Goal: Information Seeking & Learning: Learn about a topic

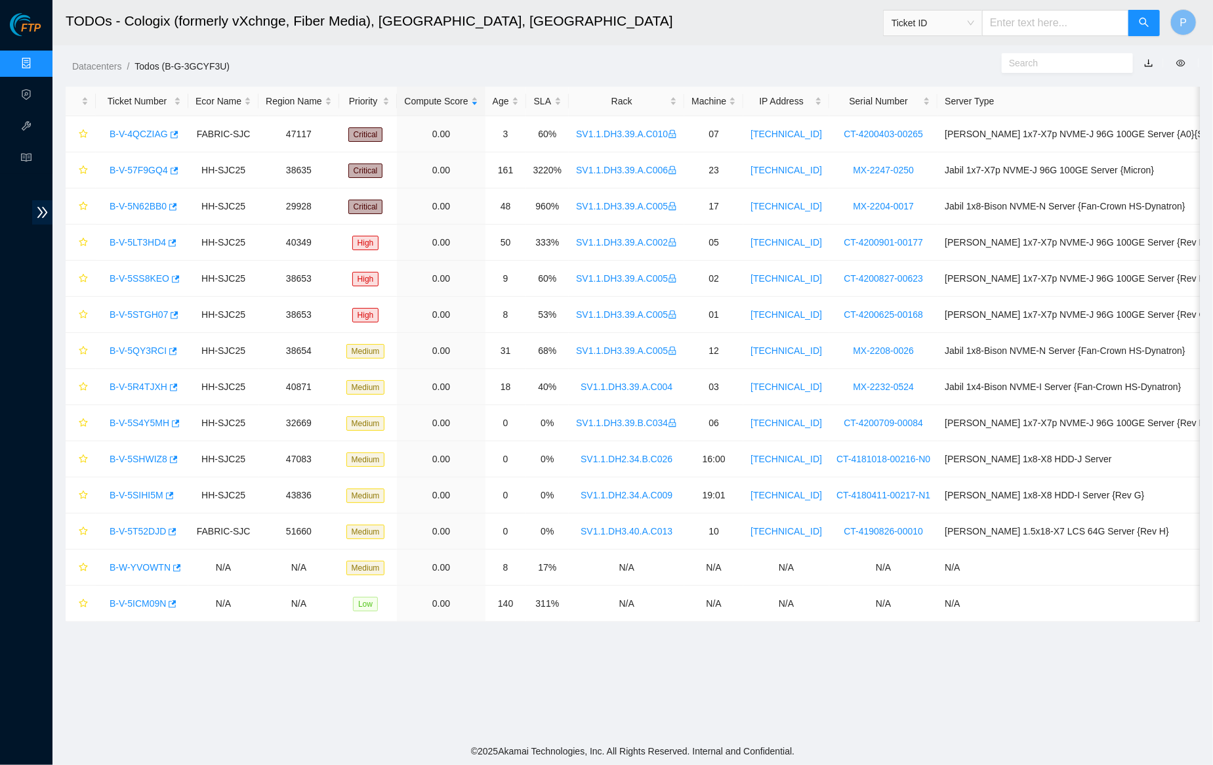
click at [38, 60] on link "Data Centers" at bounding box center [65, 63] width 54 height 10
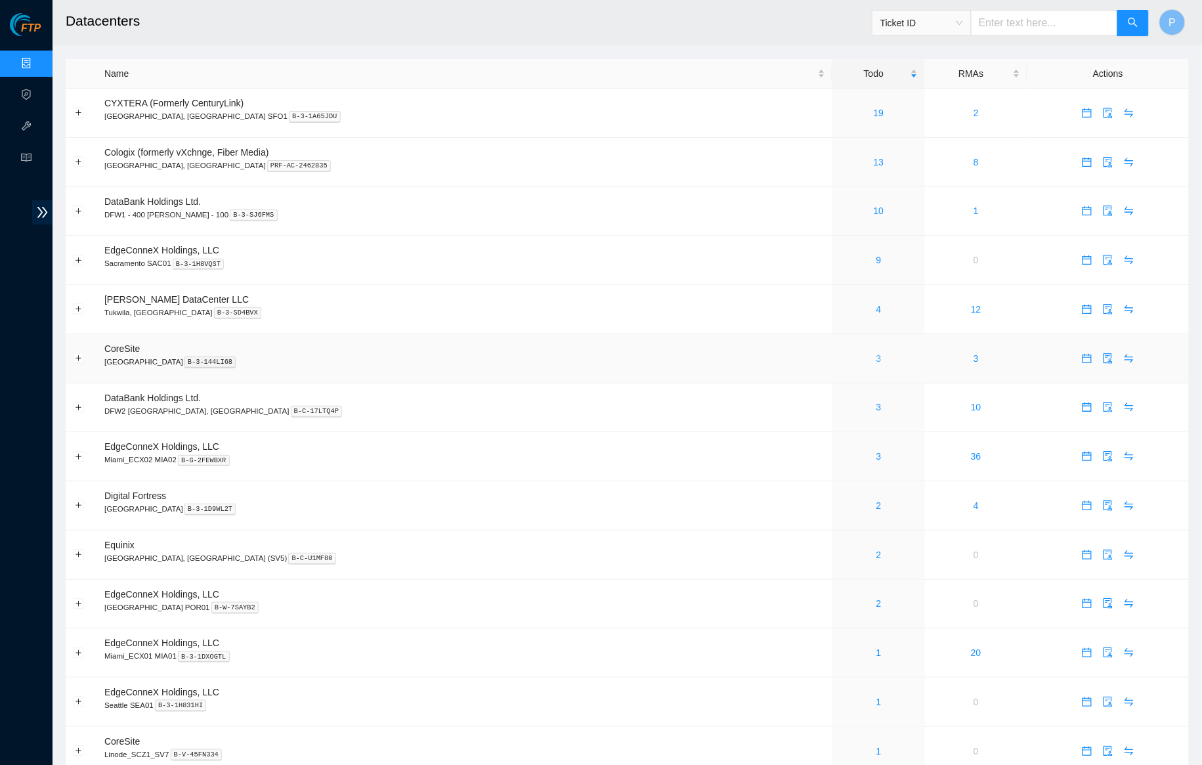
click at [876, 356] on link "3" at bounding box center [878, 358] width 5 height 10
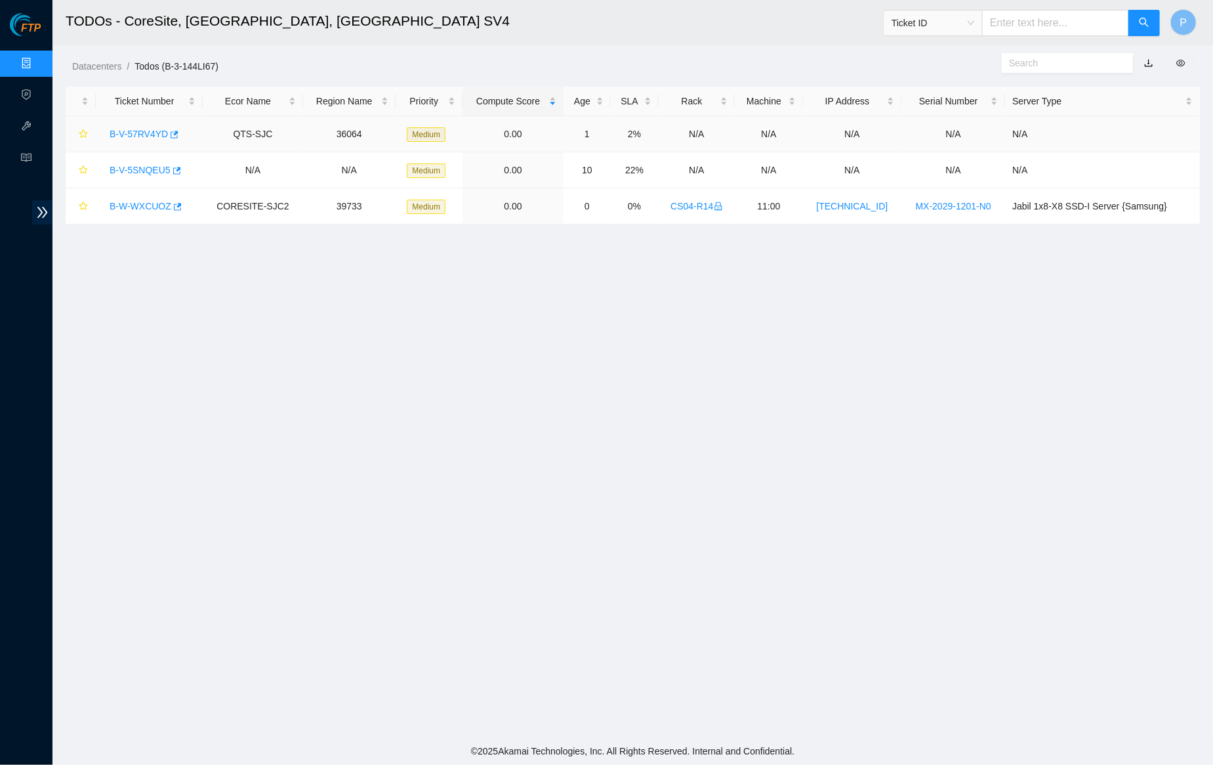
click at [136, 130] on link "B-V-57RV4YD" at bounding box center [139, 134] width 58 height 10
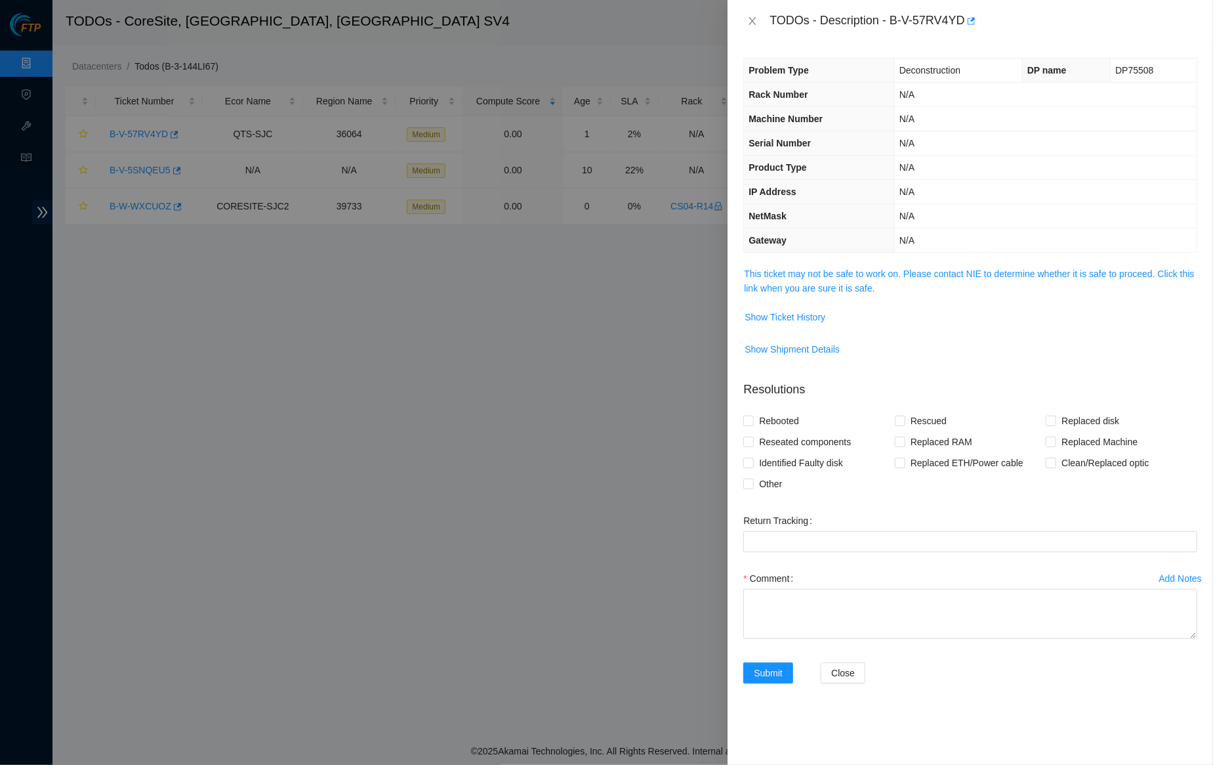
click at [822, 289] on span "This ticket may not be safe to work on. Please contact NIE to determine whether…" at bounding box center [970, 280] width 453 height 29
click at [823, 283] on link "This ticket may not be safe to work on. Please contact NIE to determine whether…" at bounding box center [969, 280] width 450 height 25
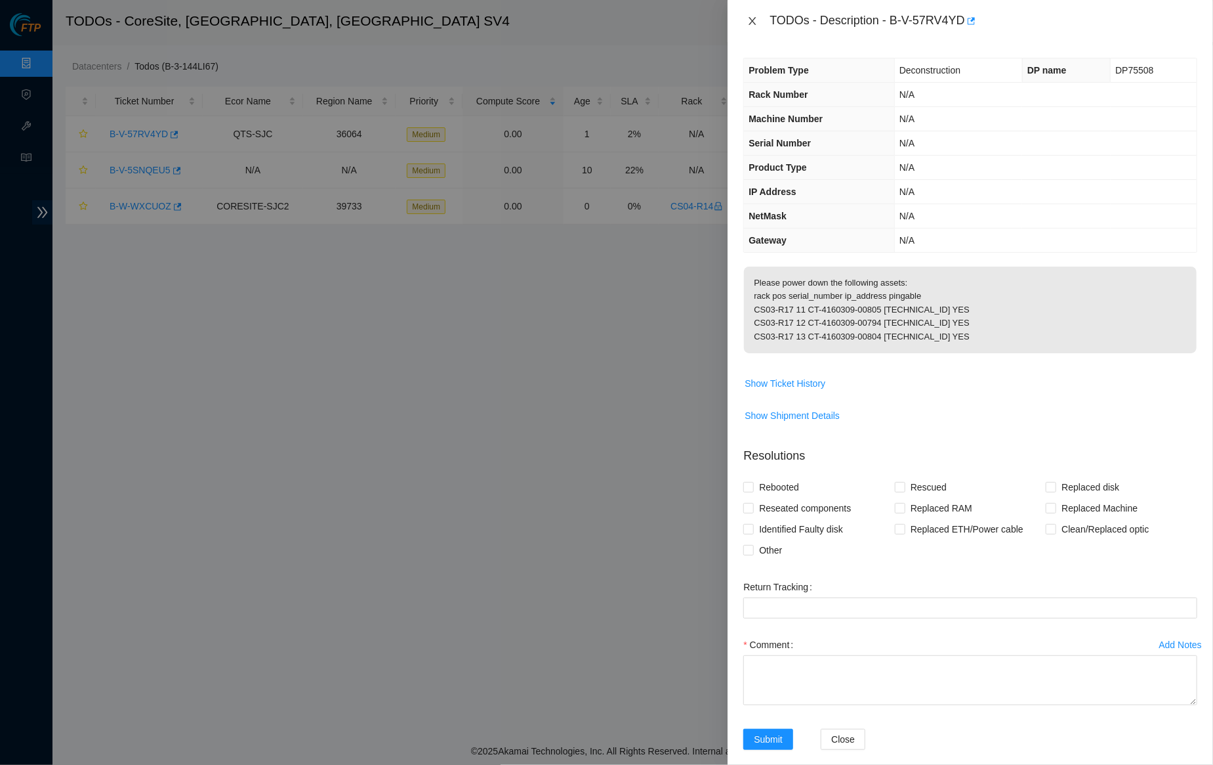
click at [757, 16] on icon "close" at bounding box center [752, 21] width 10 height 10
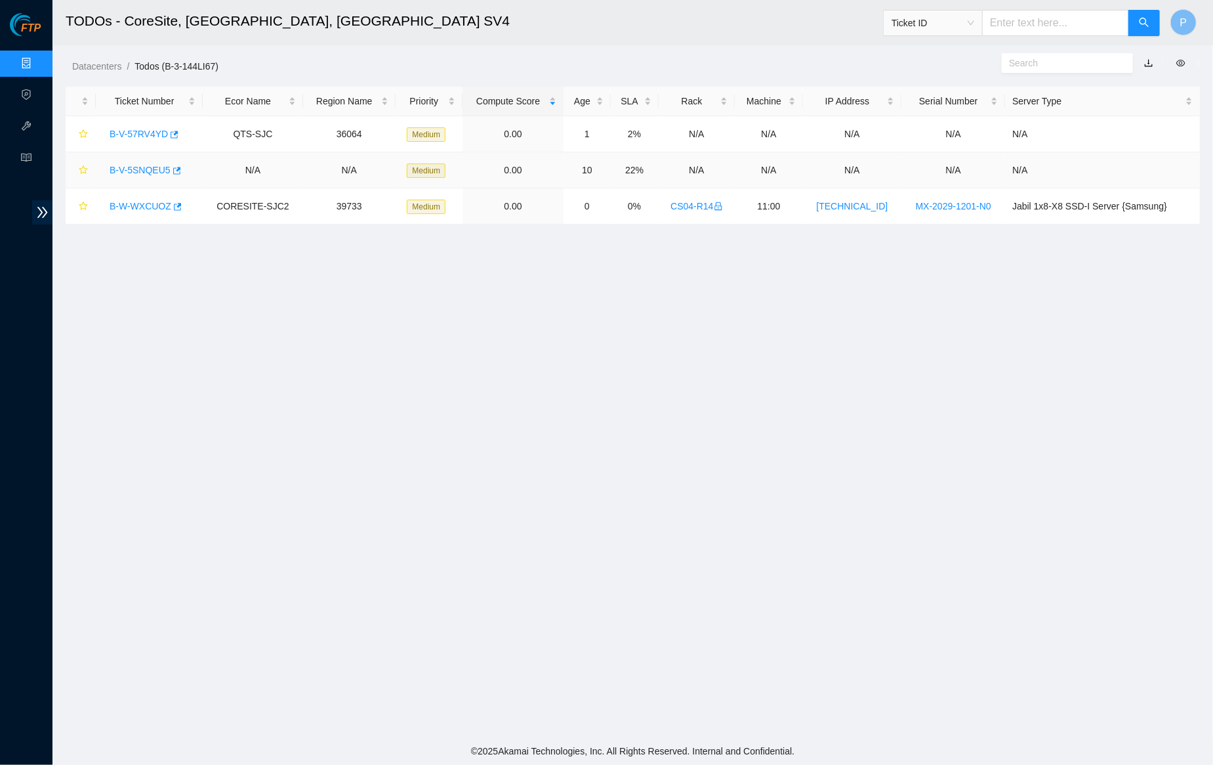
click at [123, 167] on link "B-V-5SNQEU5" at bounding box center [140, 170] width 61 height 10
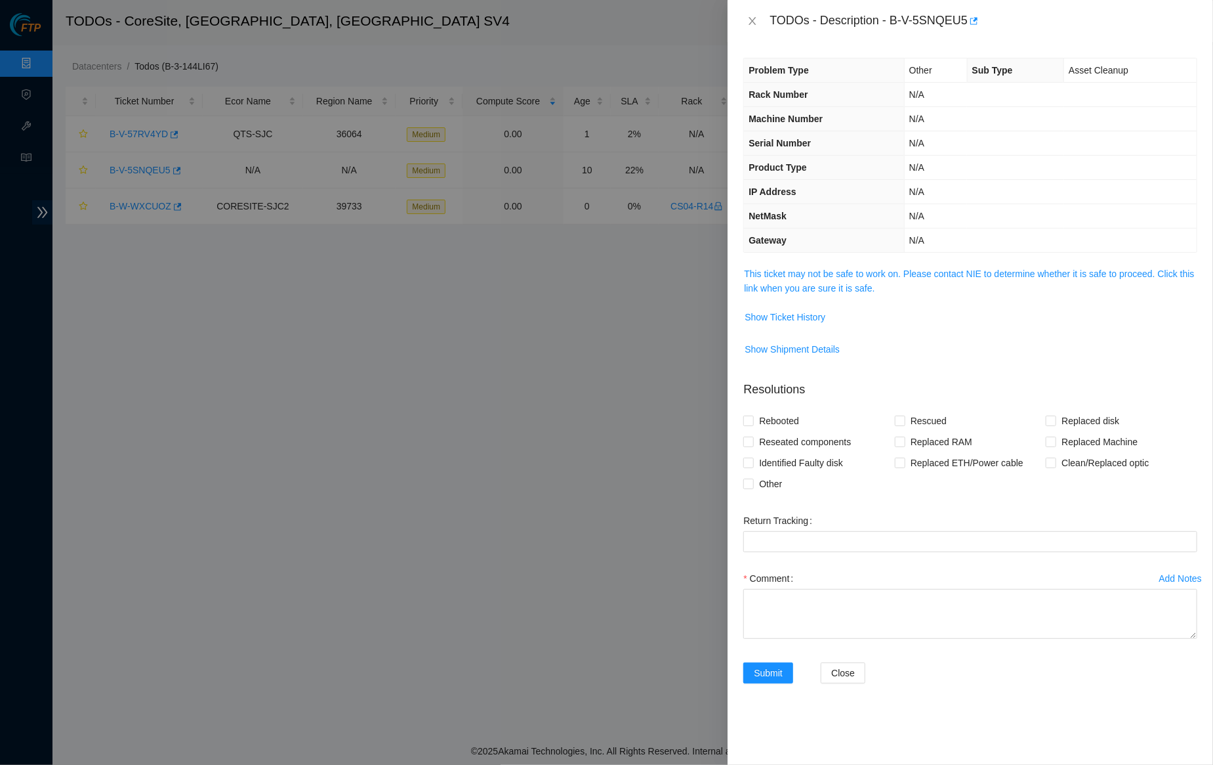
click at [807, 290] on td "This ticket may not be safe to work on. Please contact NIE to determine whether…" at bounding box center [971, 286] width 454 height 40
click at [805, 285] on link "This ticket may not be safe to work on. Please contact NIE to determine whether…" at bounding box center [969, 280] width 450 height 25
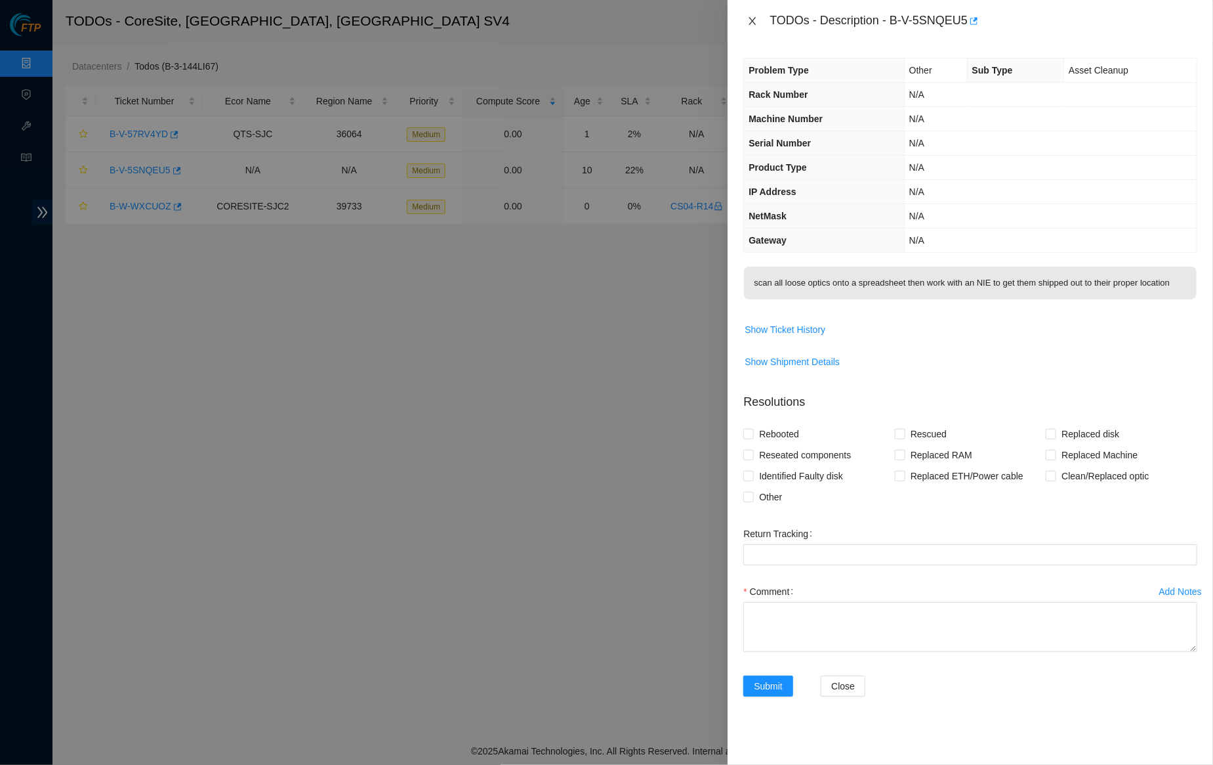
click at [757, 27] on button "Close" at bounding box center [753, 21] width 18 height 12
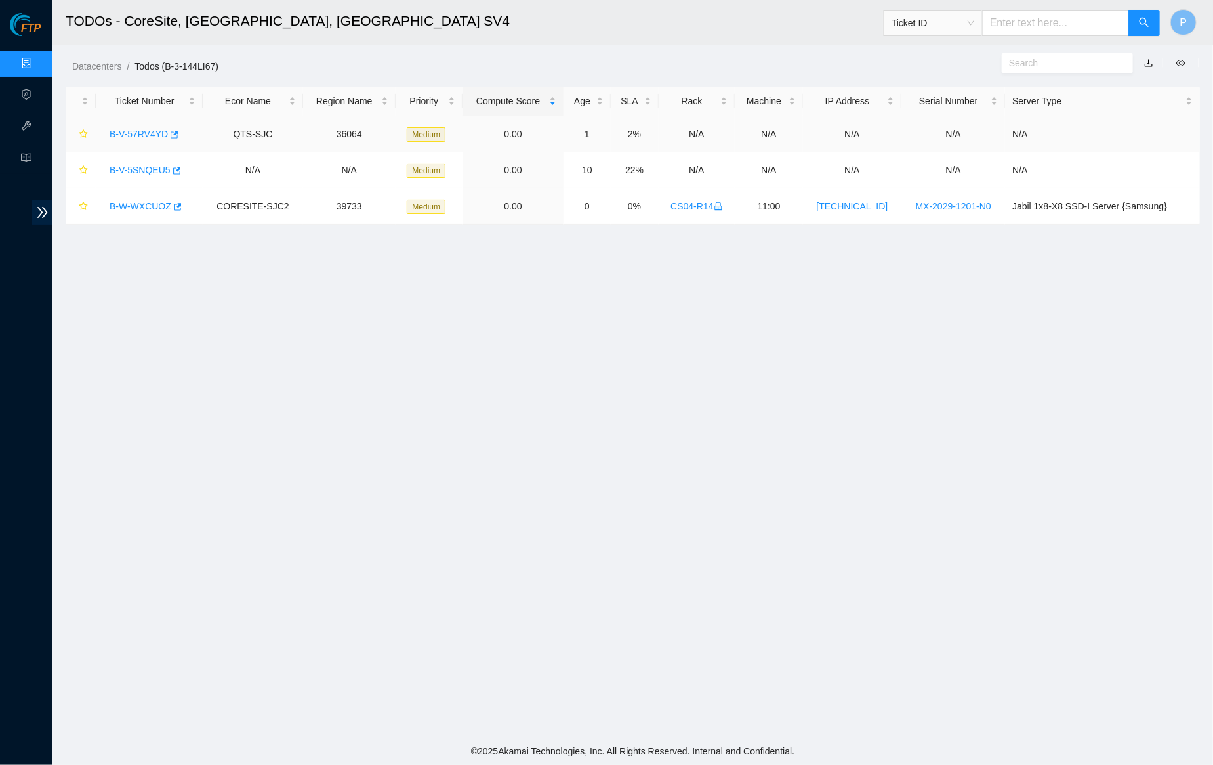
click at [132, 129] on link "B-V-57RV4YD" at bounding box center [139, 134] width 58 height 10
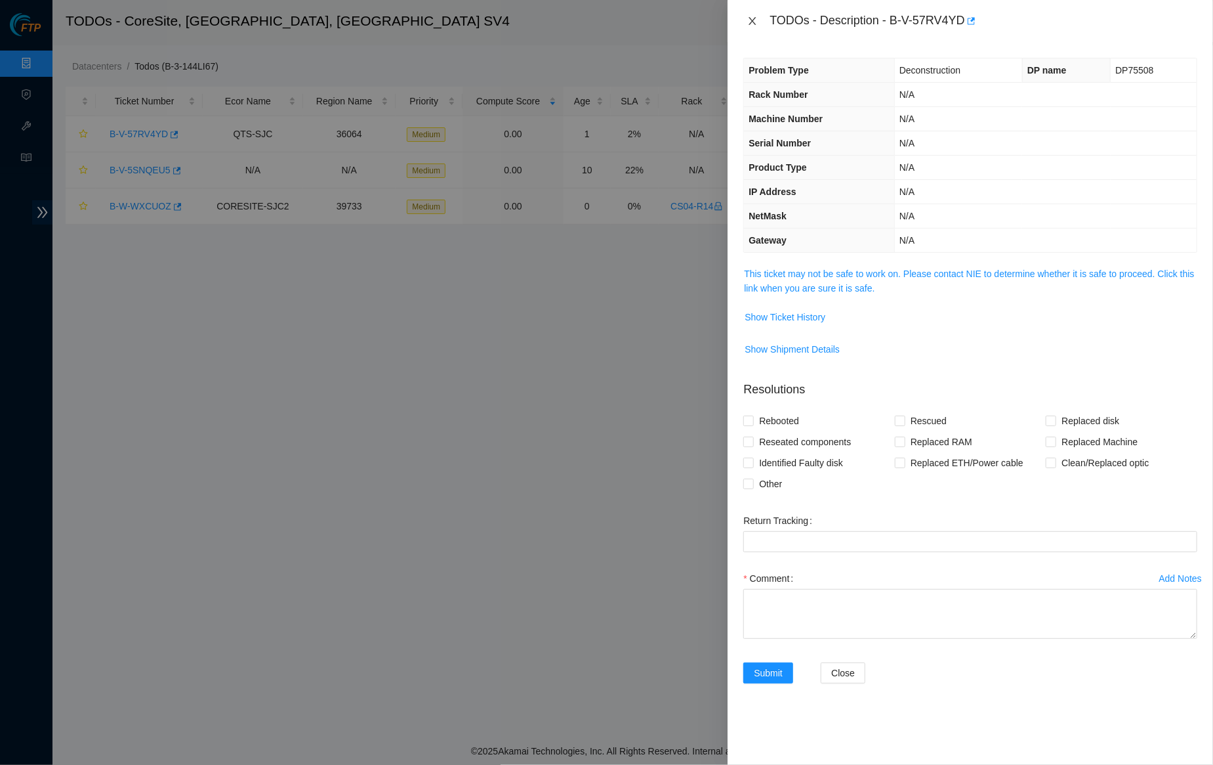
click at [755, 20] on icon "close" at bounding box center [752, 21] width 10 height 10
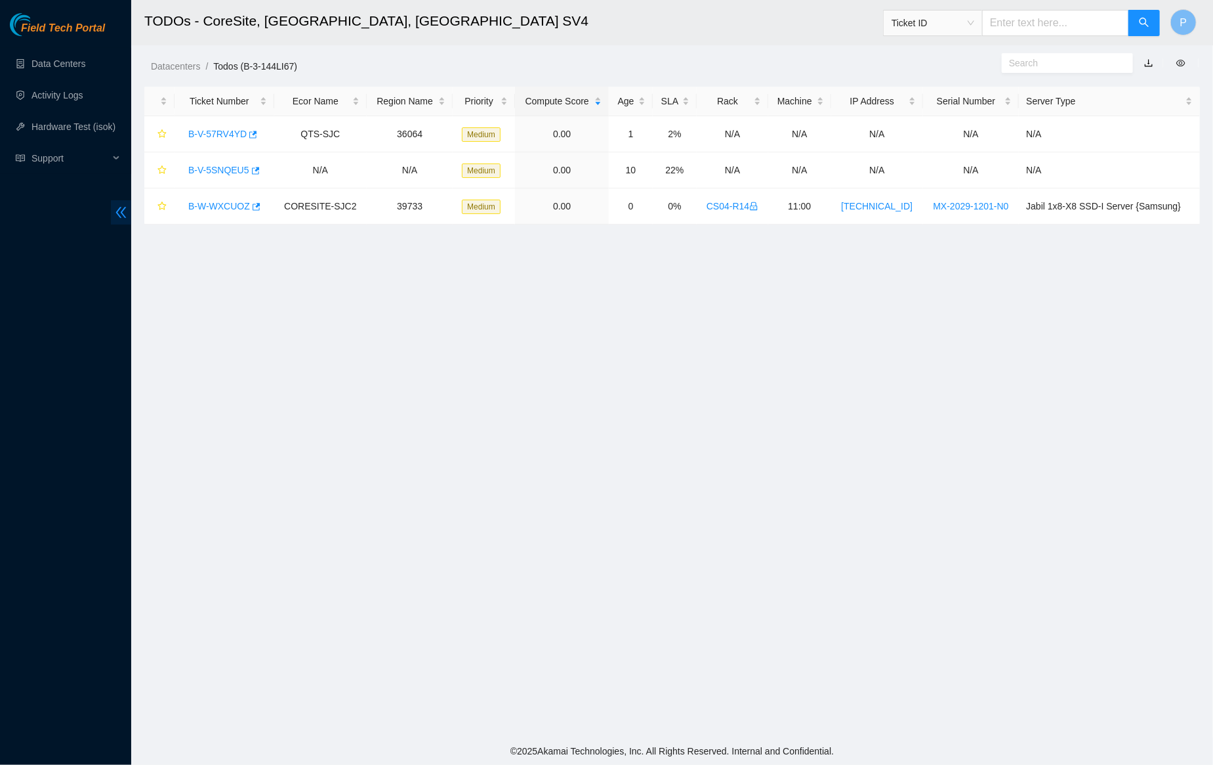
click at [129, 209] on span "double-left" at bounding box center [121, 212] width 20 height 24
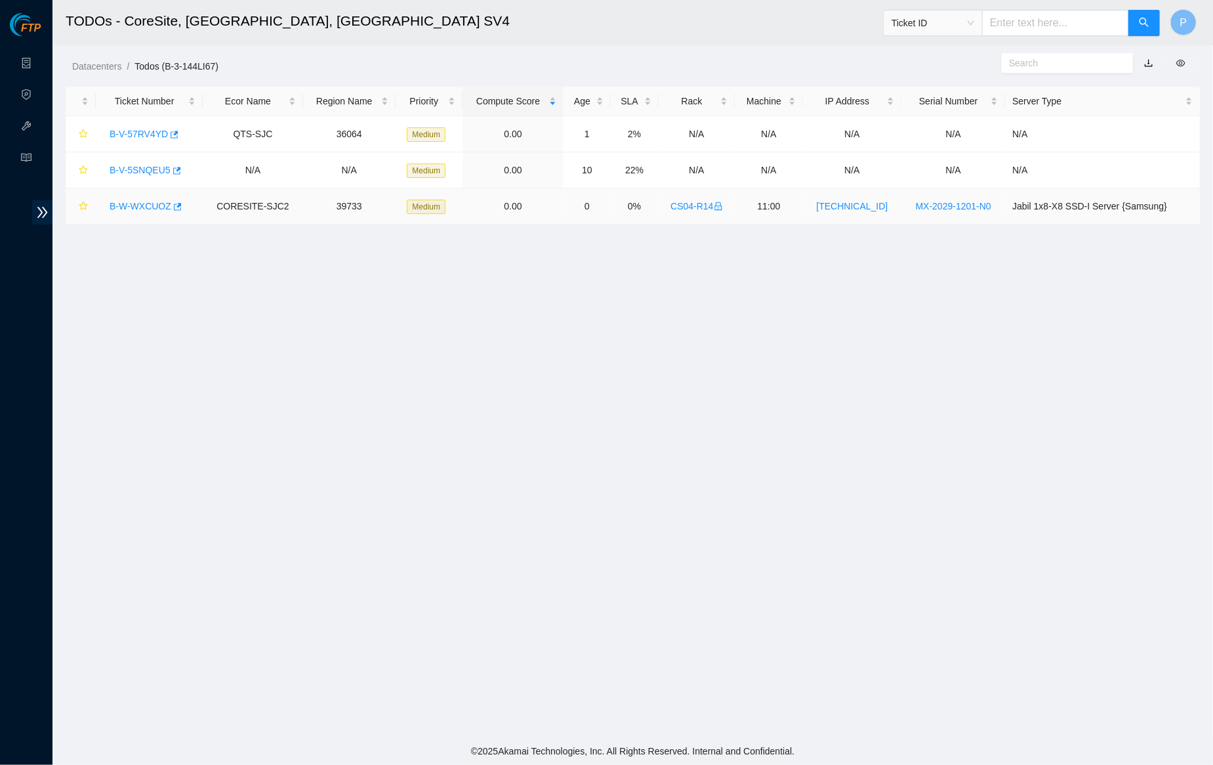
click at [142, 201] on link "B-W-WXCUOZ" at bounding box center [141, 206] width 62 height 10
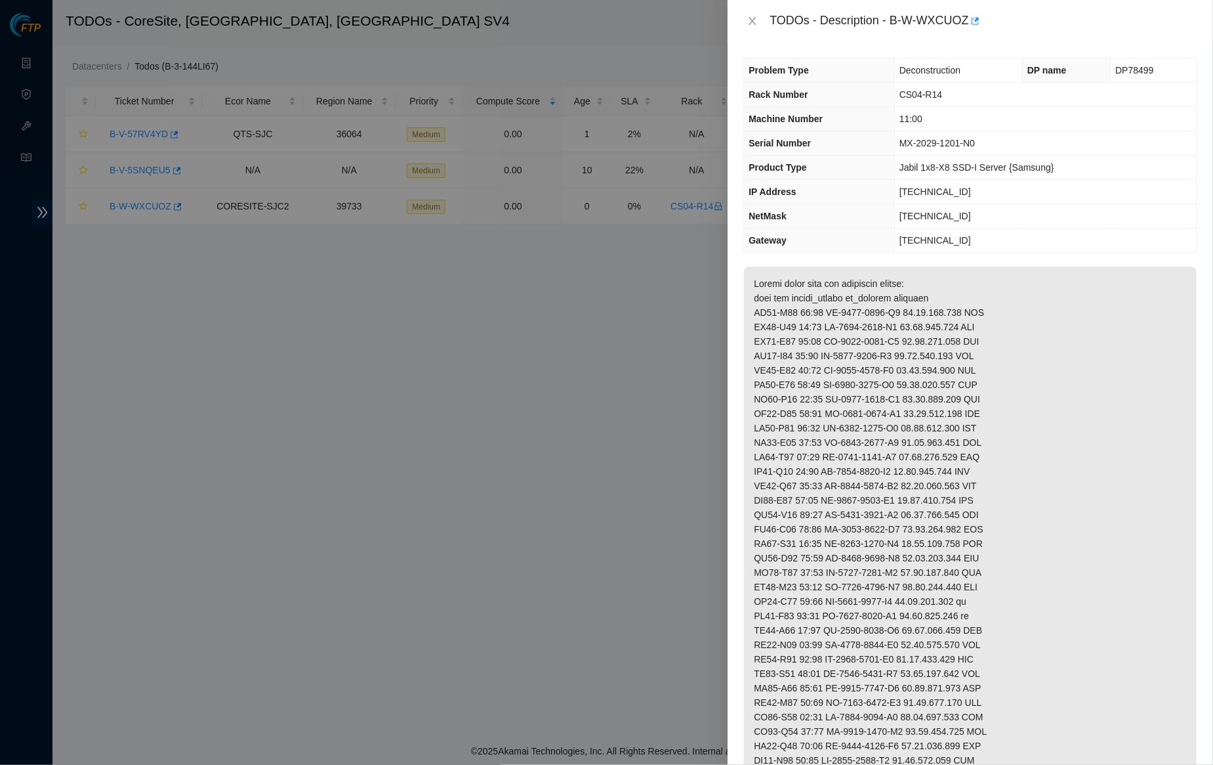
scroll to position [3, 0]
drag, startPoint x: 896, startPoint y: 16, endPoint x: 973, endPoint y: 21, distance: 77.6
click at [973, 21] on div "TODOs - Description - B-W-WXCUOZ" at bounding box center [984, 20] width 428 height 21
copy div "B-W-WXCUOZ"
click at [736, 42] on div "Problem Type Deconstruction DP name DP78499 Rack Number CS04-R14 Machine Number…" at bounding box center [971, 403] width 486 height 723
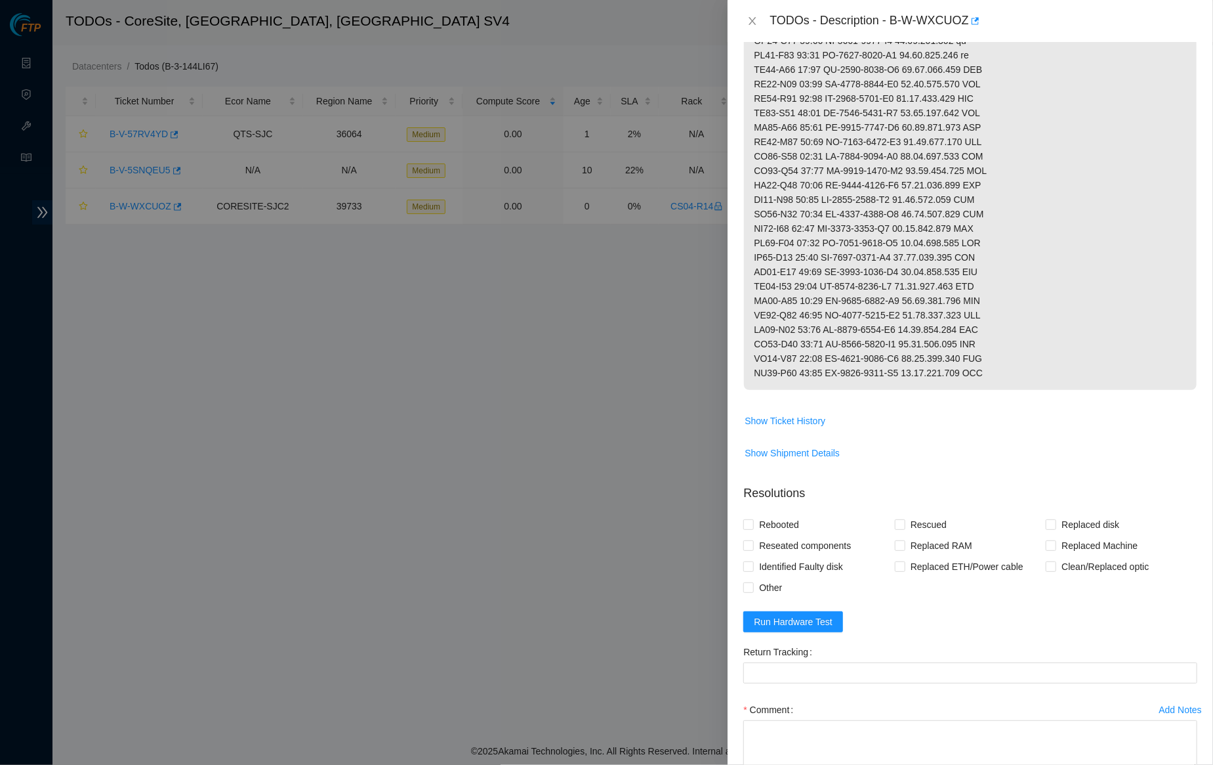
scroll to position [563, 0]
click at [810, 409] on button "Show Ticket History" at bounding box center [785, 418] width 82 height 21
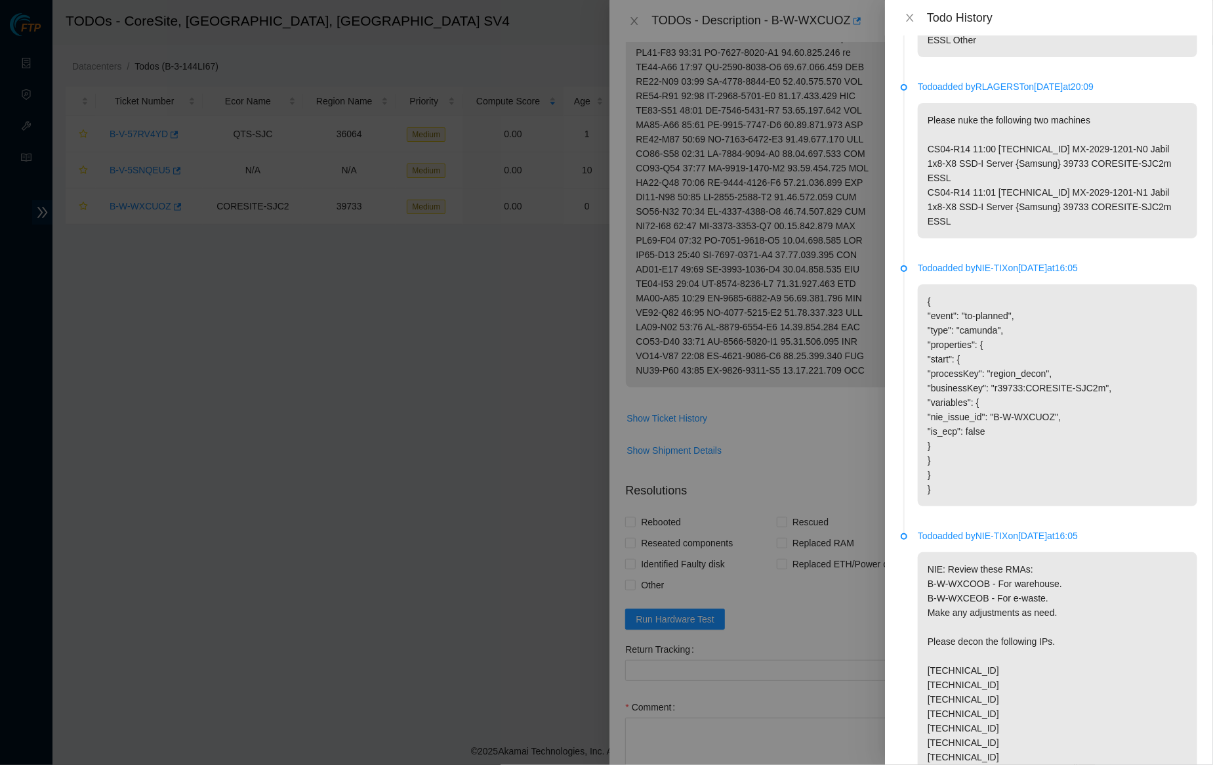
scroll to position [0, 0]
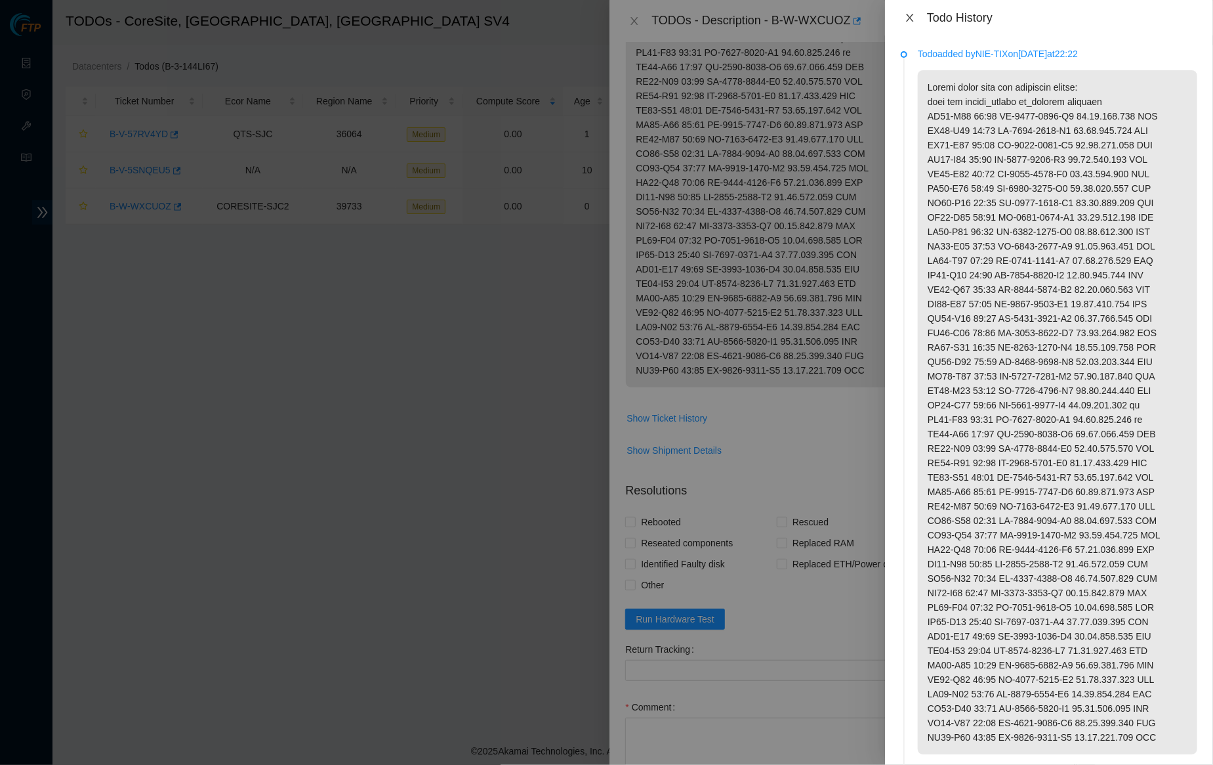
click at [913, 18] on icon "close" at bounding box center [910, 17] width 10 height 10
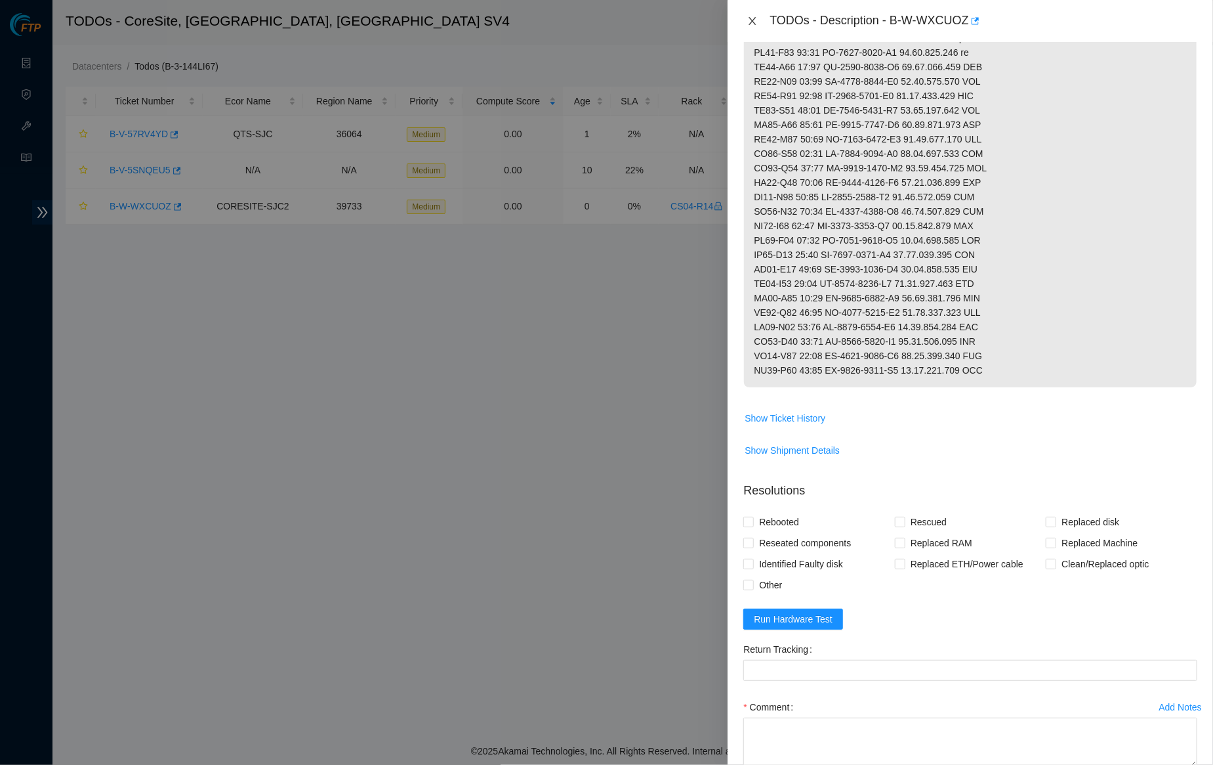
click at [747, 21] on icon "close" at bounding box center [752, 21] width 10 height 10
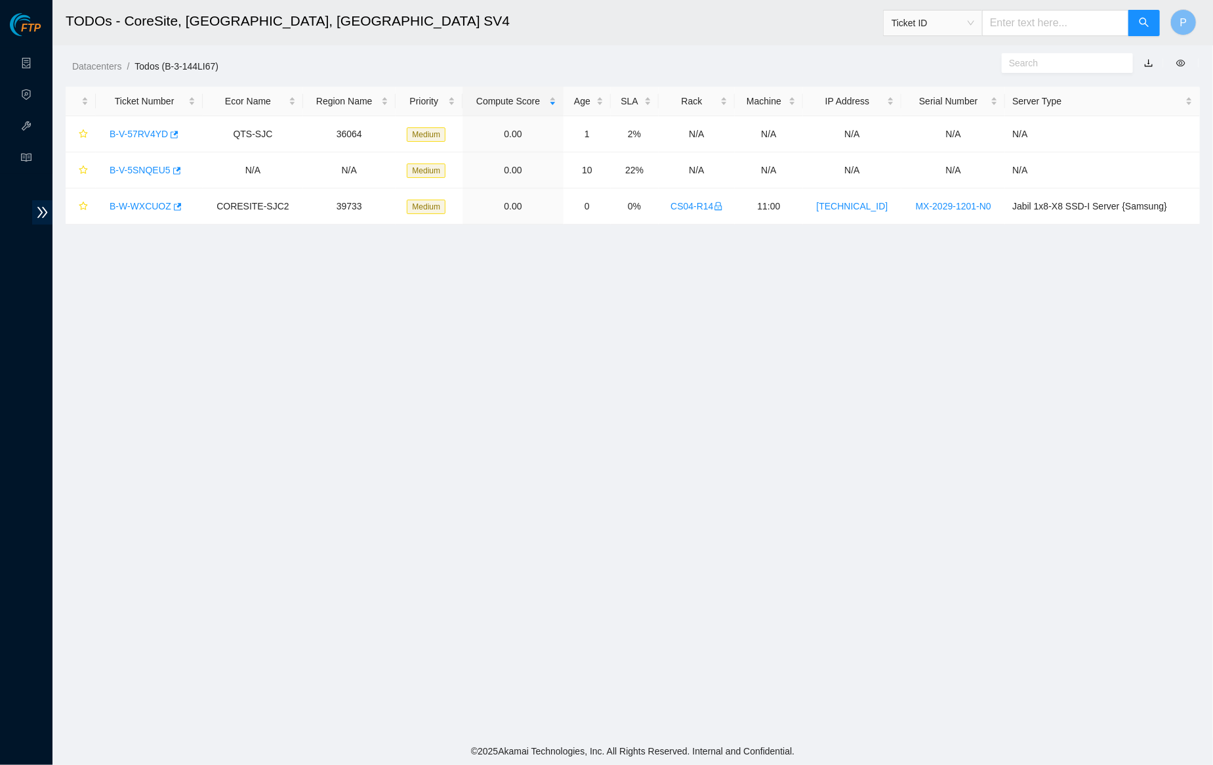
click at [35, 45] on div "FTP Data Centers Activity Logs Hardware Test (isok) Support" at bounding box center [26, 388] width 52 height 751
click at [38, 58] on link "Data Centers" at bounding box center [65, 63] width 54 height 10
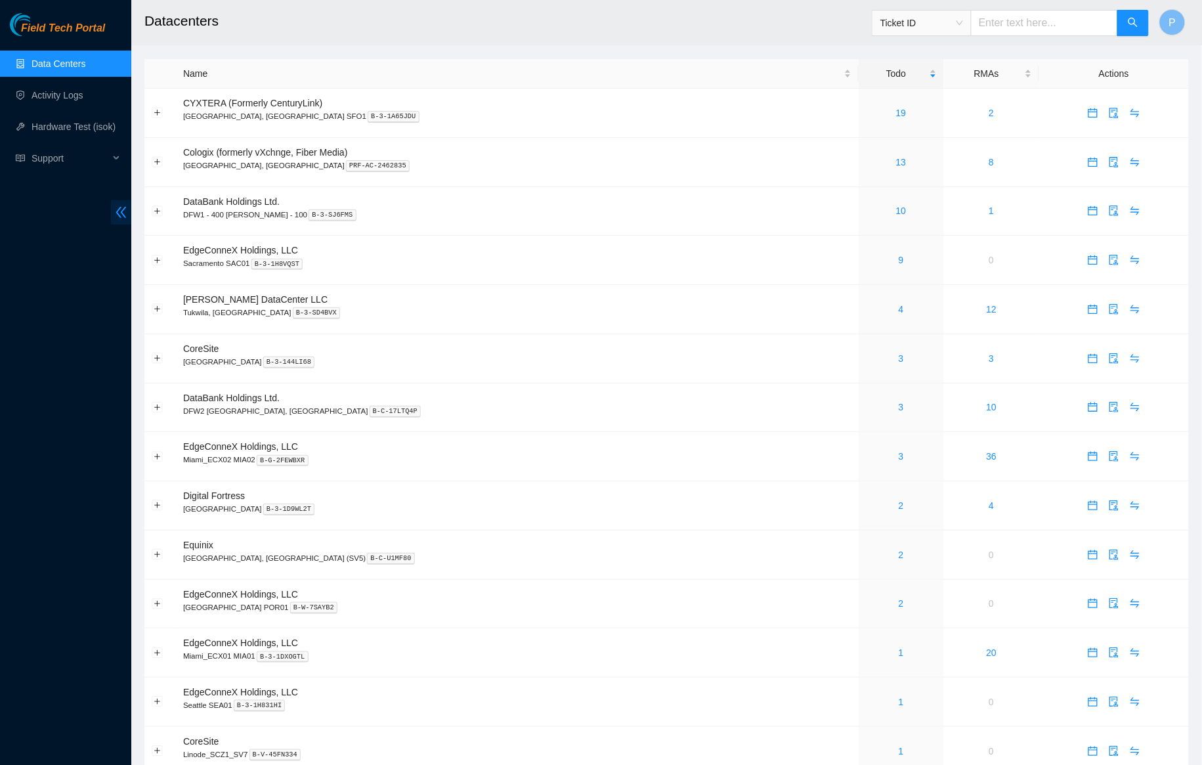
click at [129, 205] on span "double-left" at bounding box center [121, 212] width 20 height 24
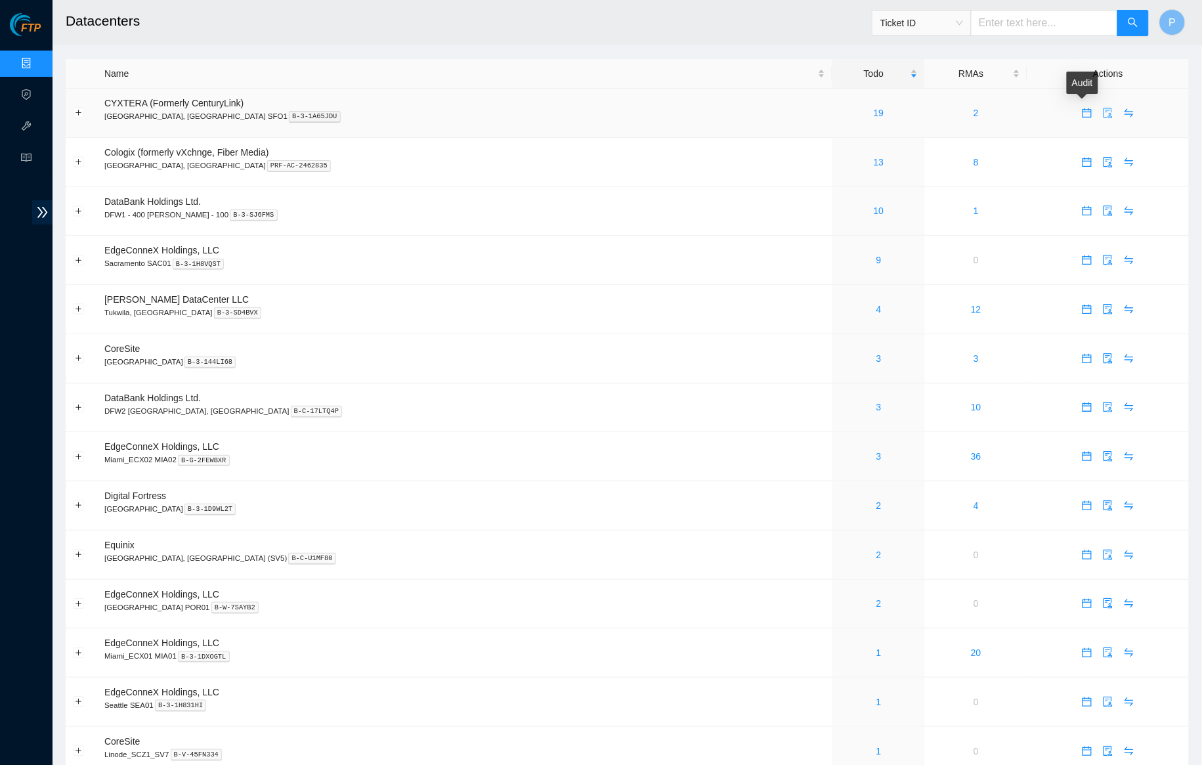
click at [1102, 115] on icon "audit" at bounding box center [1107, 113] width 10 height 10
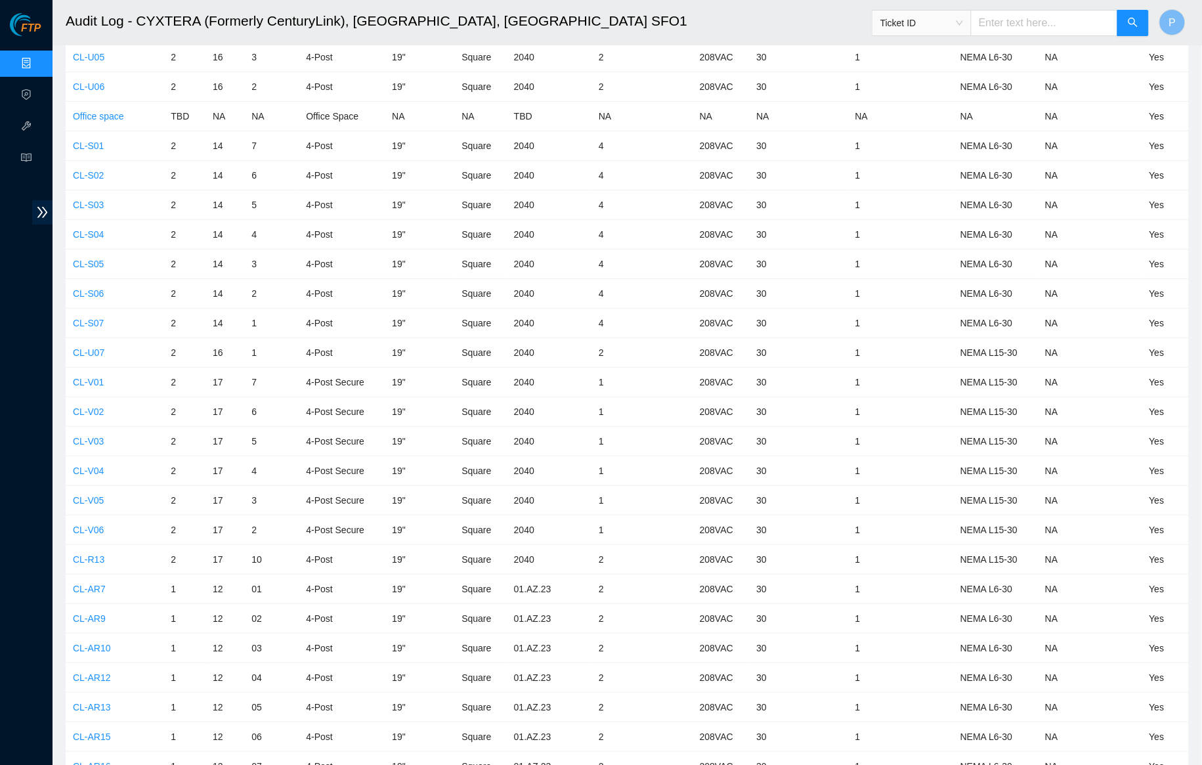
scroll to position [4713, 0]
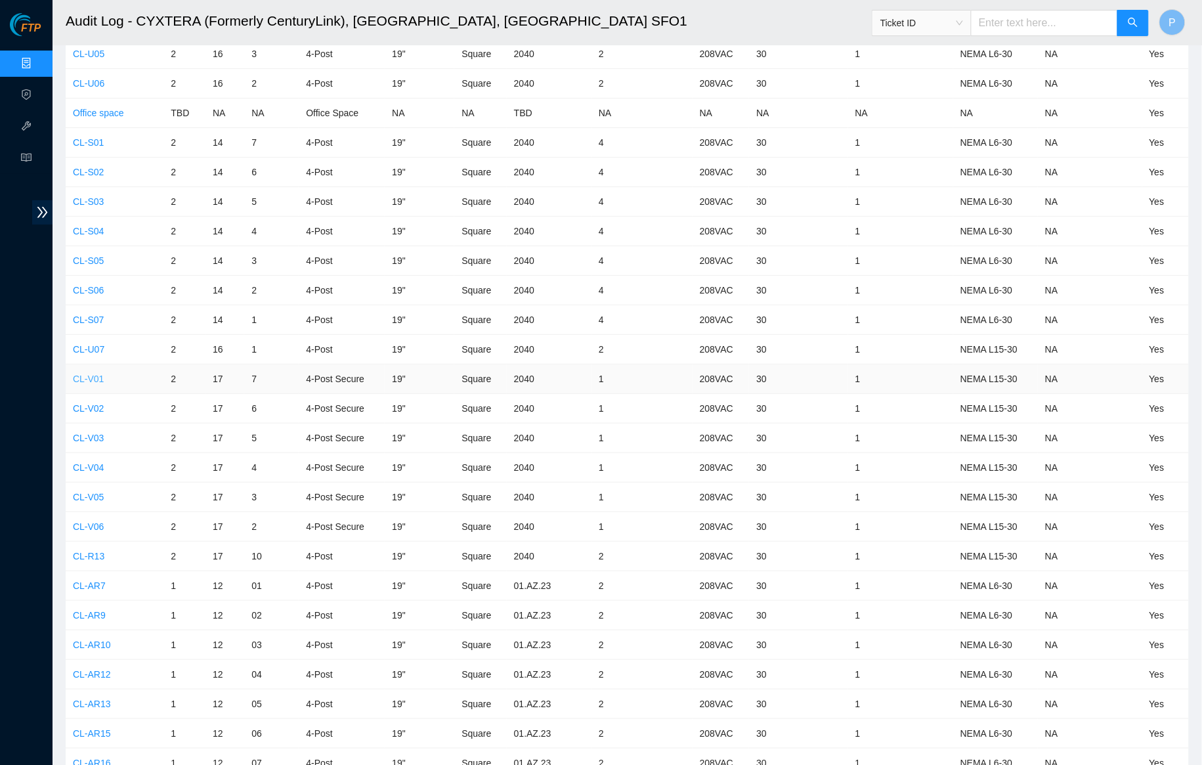
click at [97, 373] on link "CL-V01" at bounding box center [88, 378] width 31 height 10
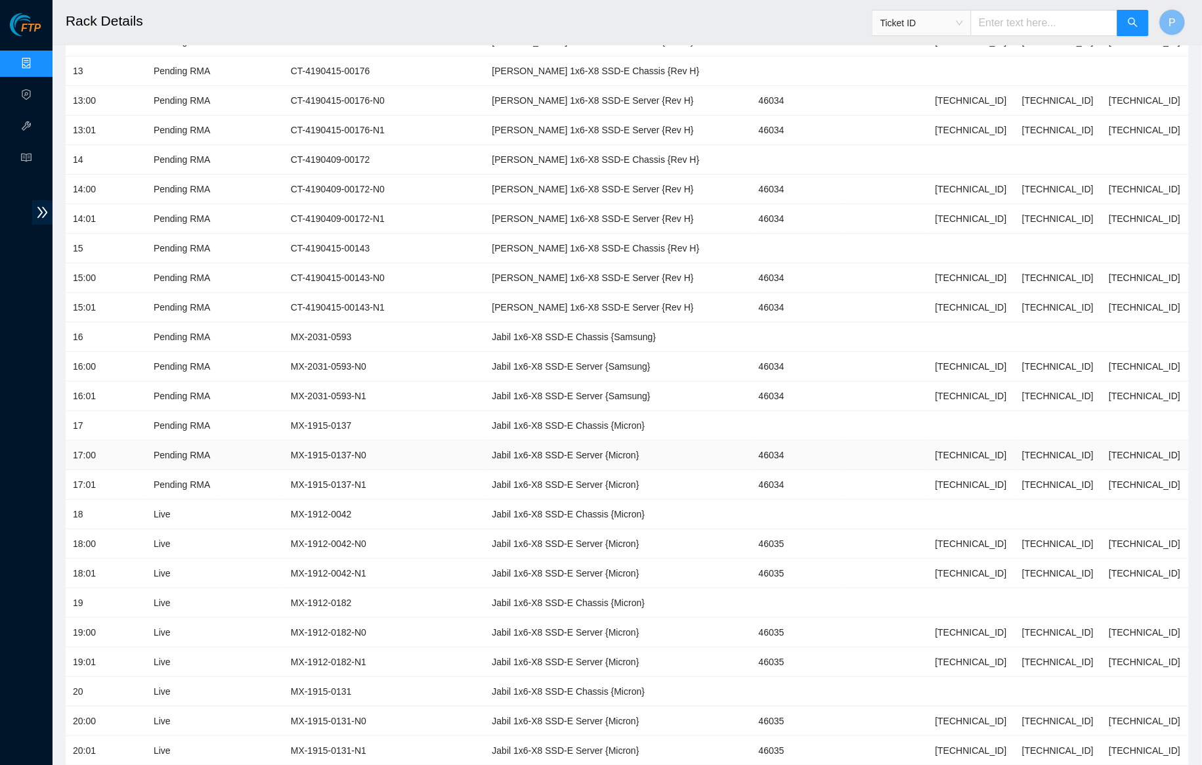
scroll to position [1448, 0]
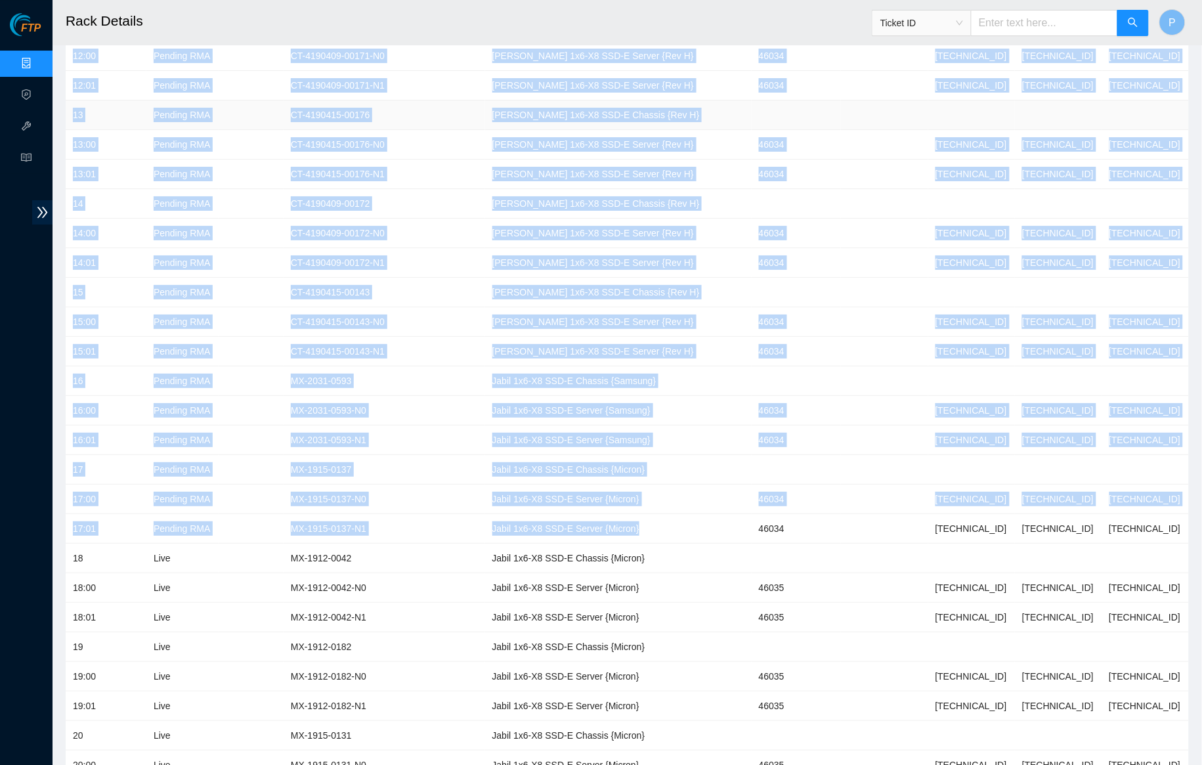
drag, startPoint x: 635, startPoint y: 502, endPoint x: 463, endPoint y: 81, distance: 454.4
click at [496, 219] on td "[PERSON_NAME] 1x6-X8 SSD-E Server {Rev H}" at bounding box center [618, 234] width 266 height 30
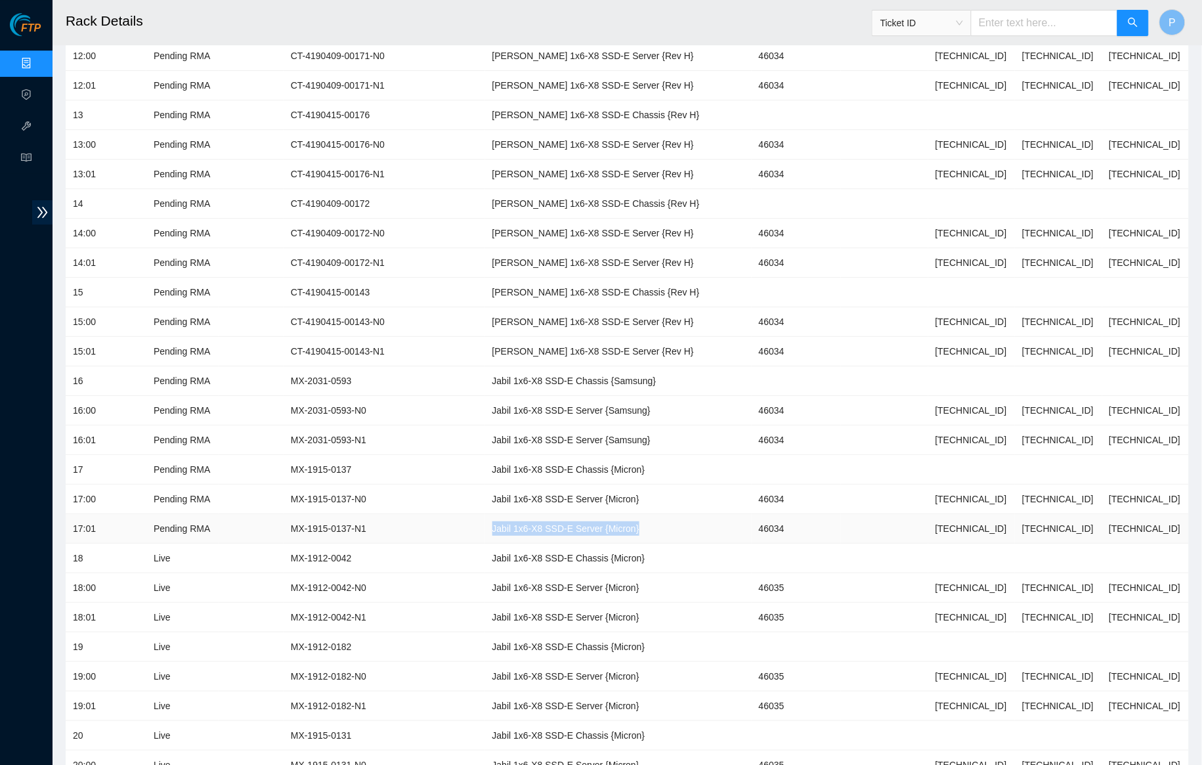
drag, startPoint x: 606, startPoint y: 497, endPoint x: 443, endPoint y: 501, distance: 162.8
click at [485, 514] on td "Jabil 1x6-X8 SSD-E Server {Micron}" at bounding box center [618, 529] width 266 height 30
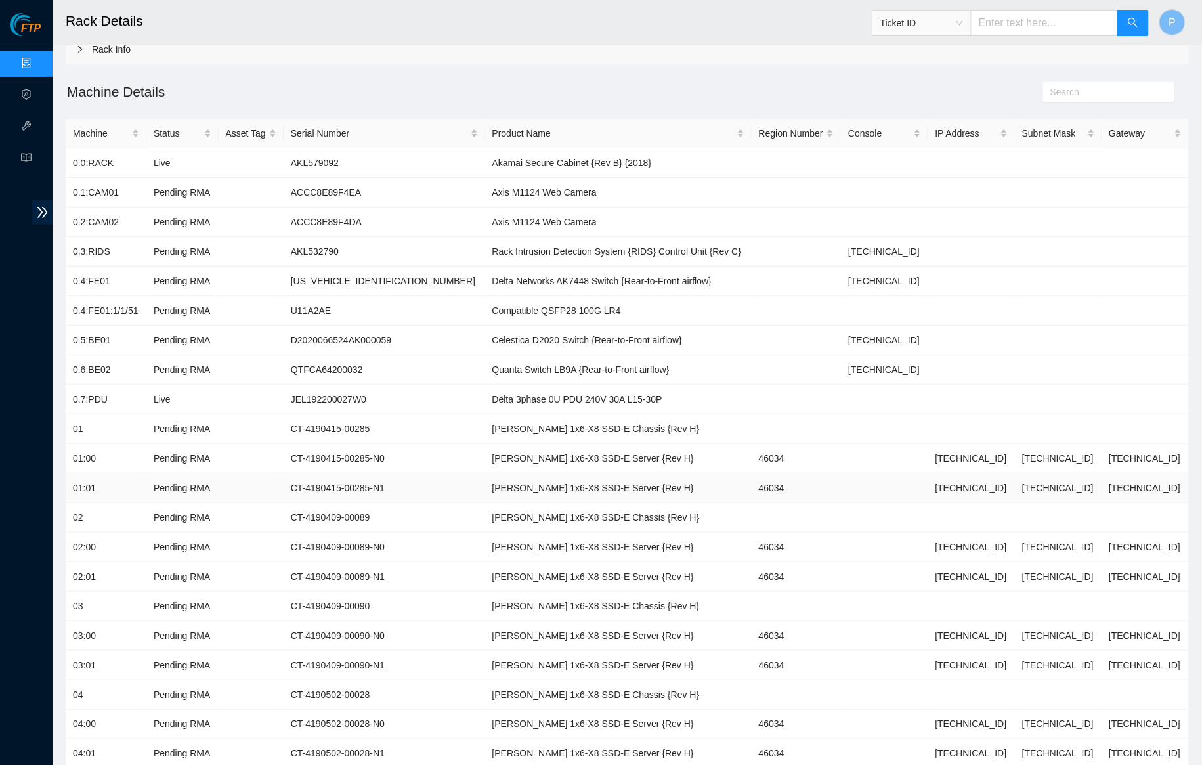
scroll to position [89, 0]
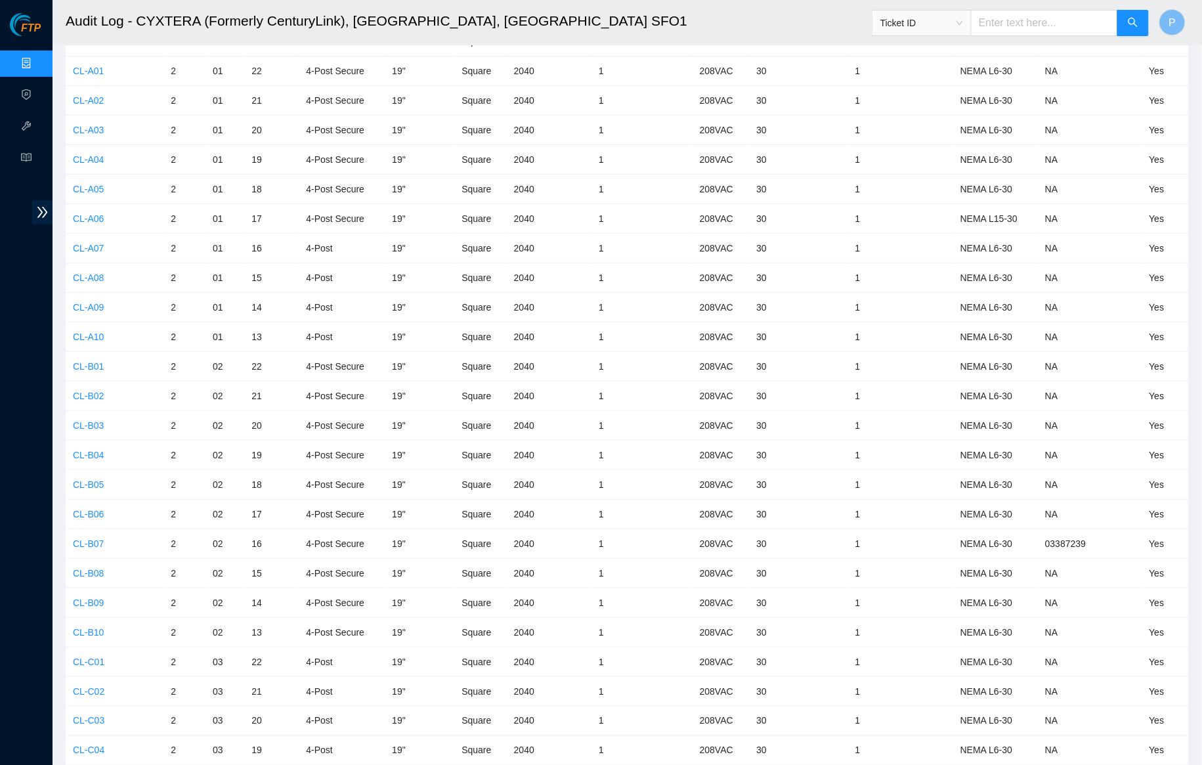
scroll to position [4713, 0]
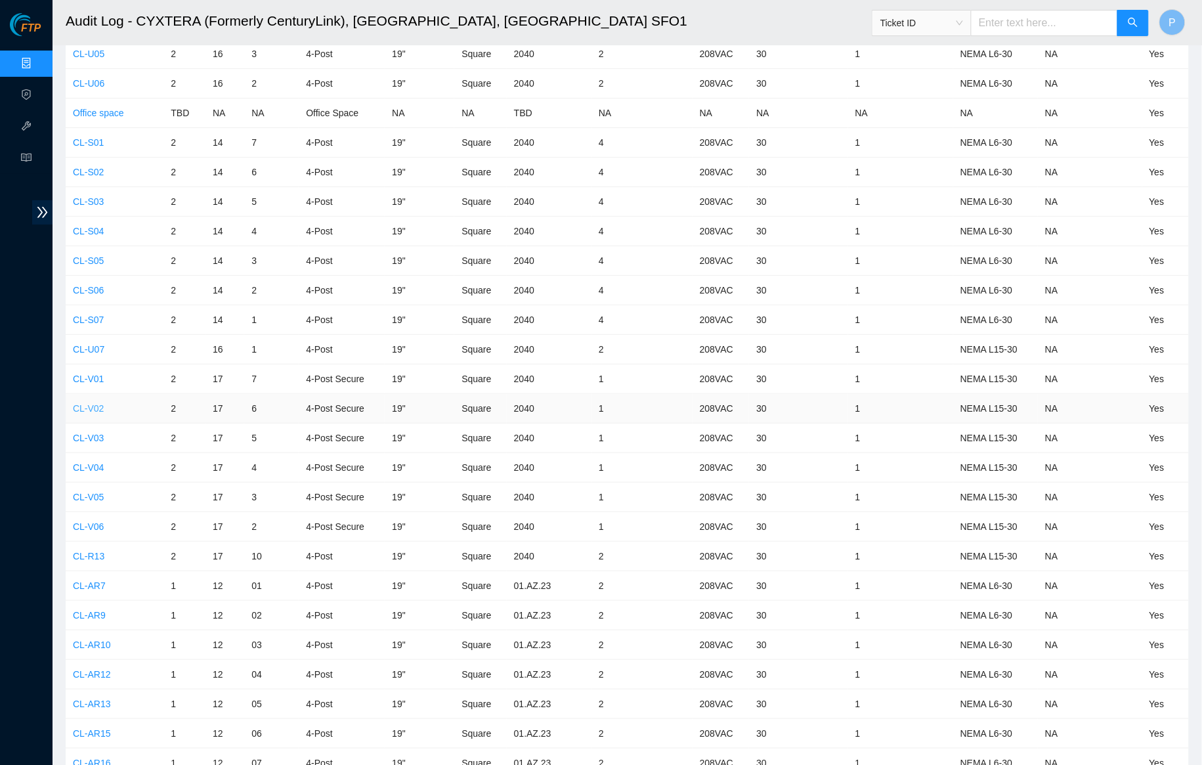
click at [85, 403] on link "CL-V02" at bounding box center [88, 408] width 31 height 10
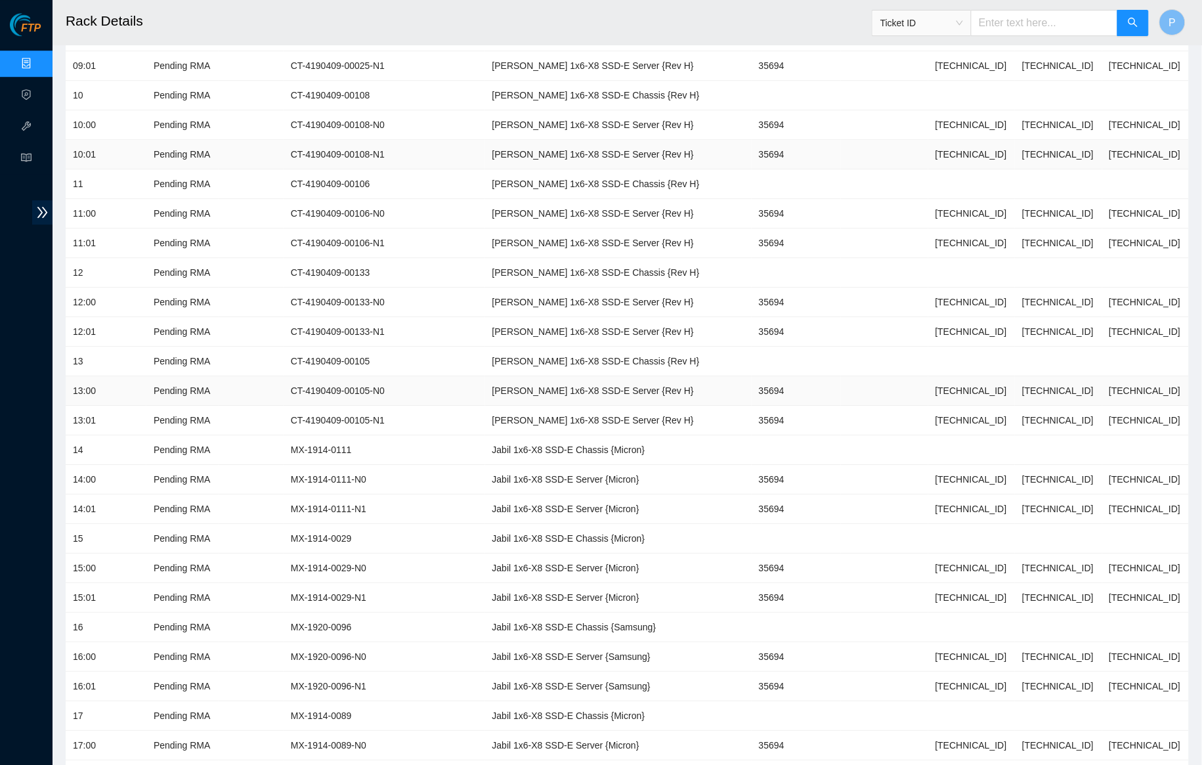
scroll to position [1200, 0]
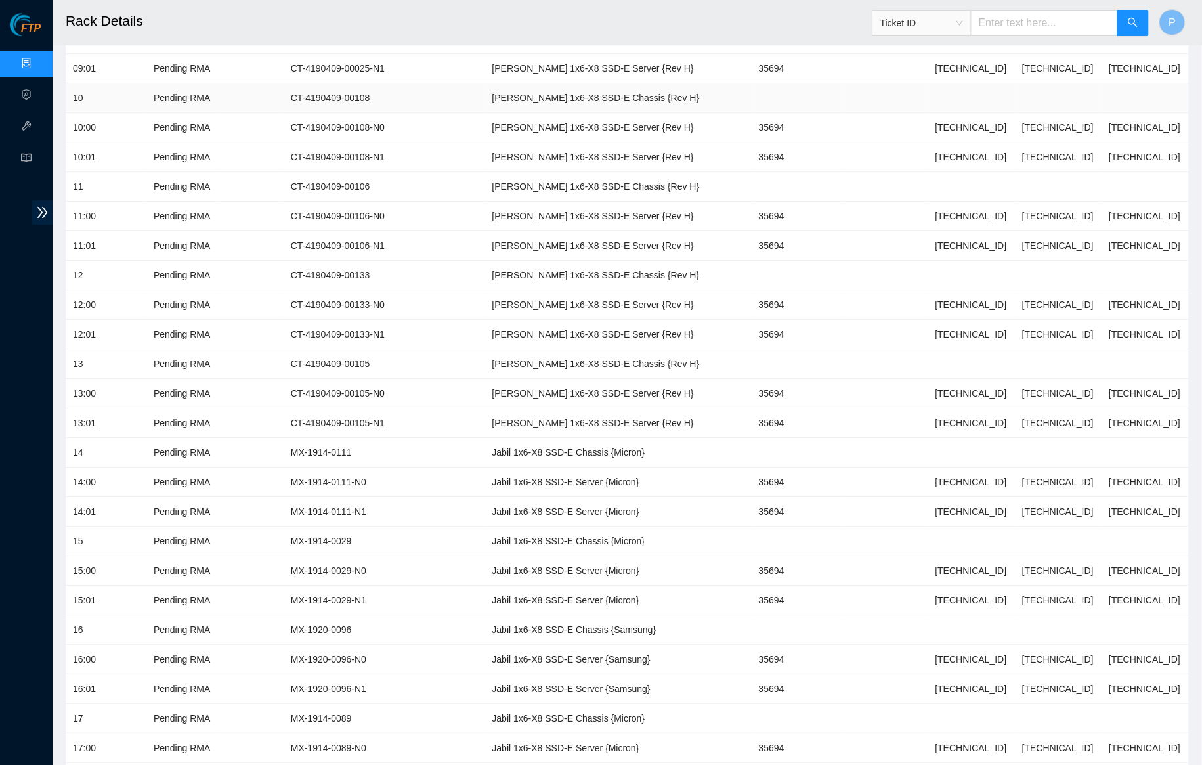
click at [3, 182] on div "FTP Data Centers Activity Logs Hardware Test (isok) Support" at bounding box center [26, 388] width 52 height 751
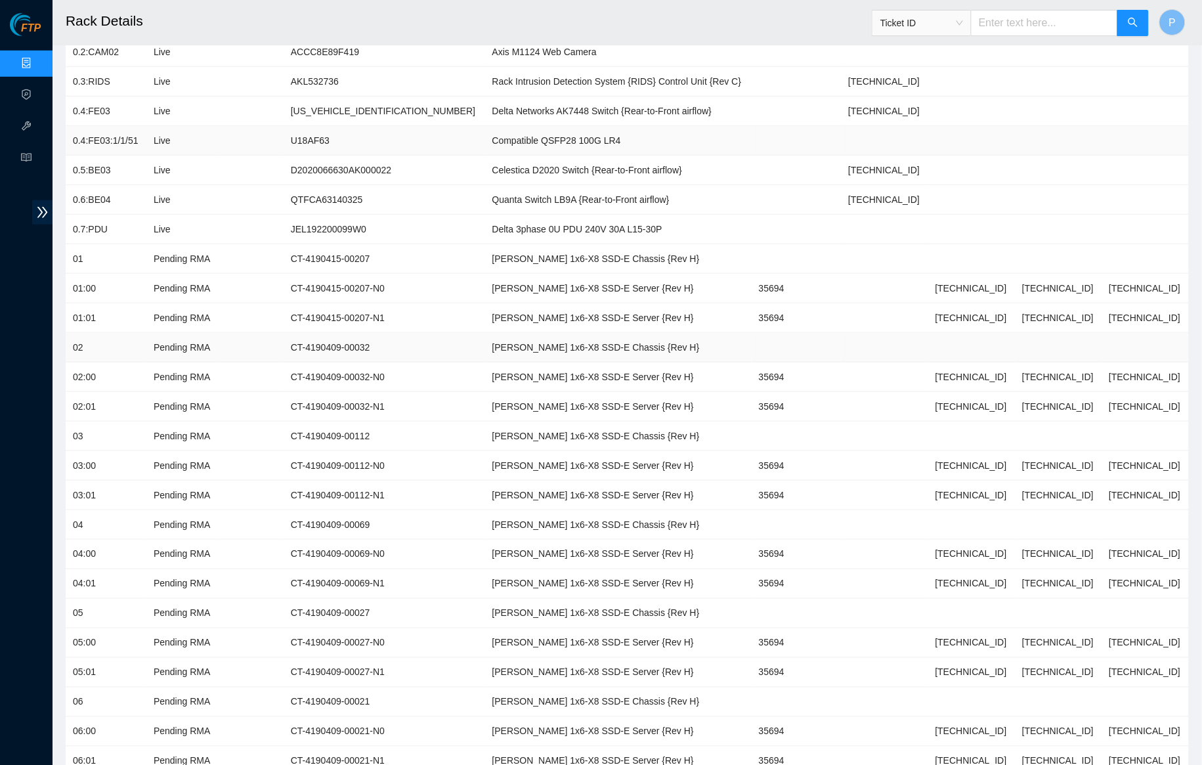
scroll to position [34, 0]
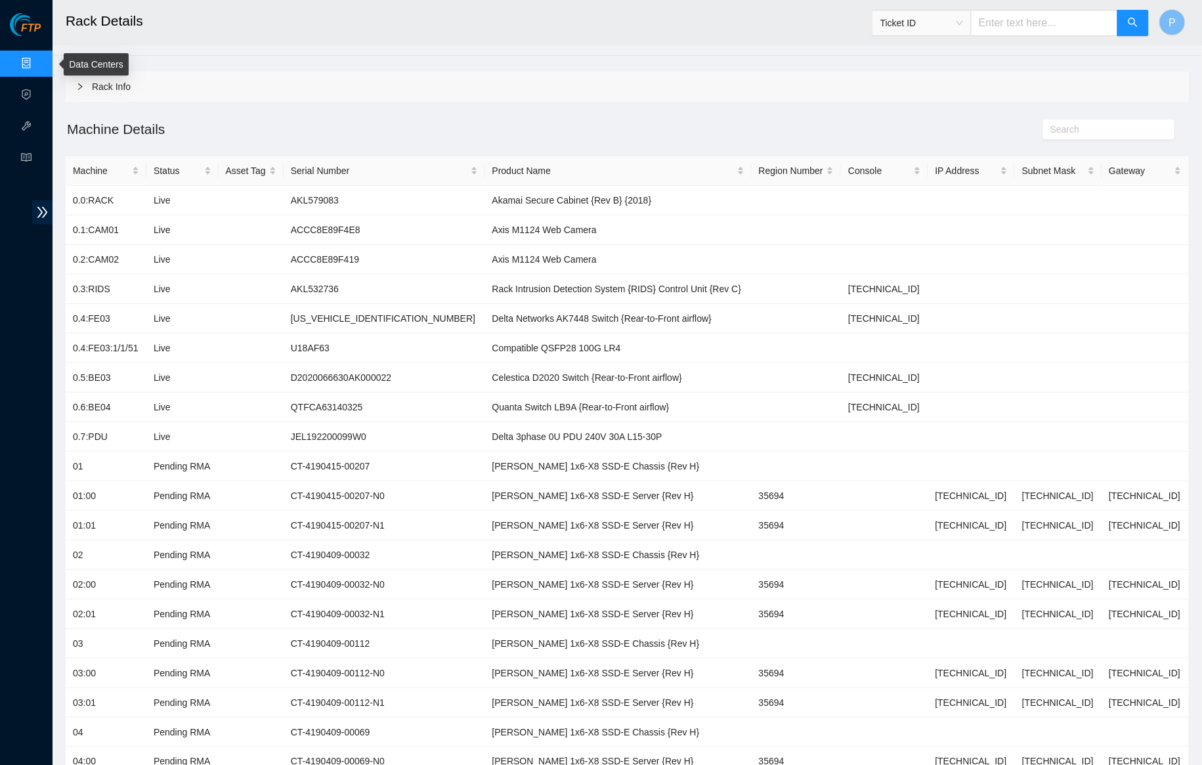
click at [38, 58] on link "Data Centers" at bounding box center [65, 63] width 54 height 10
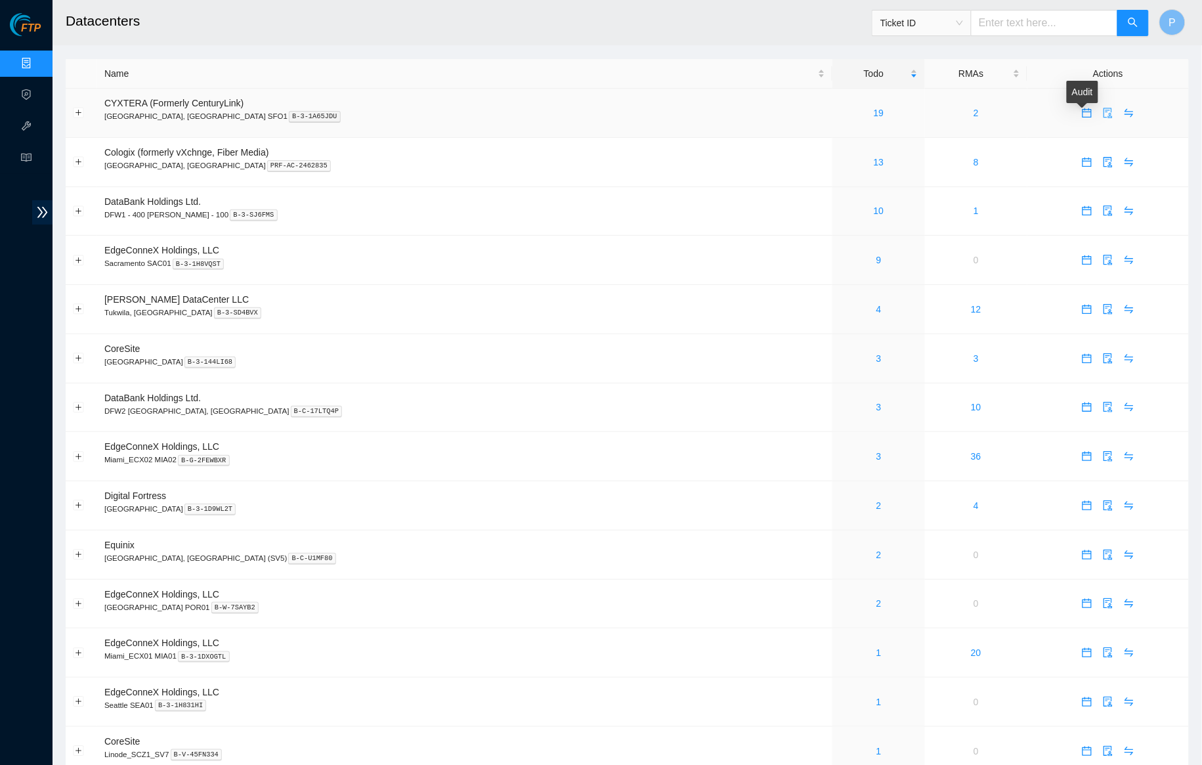
click at [1086, 108] on body "FTP Data Centers Activity Logs Hardware Test (isok) Support Datacenters Ticket …" at bounding box center [601, 382] width 1202 height 765
click at [1102, 113] on icon "audit" at bounding box center [1107, 113] width 10 height 10
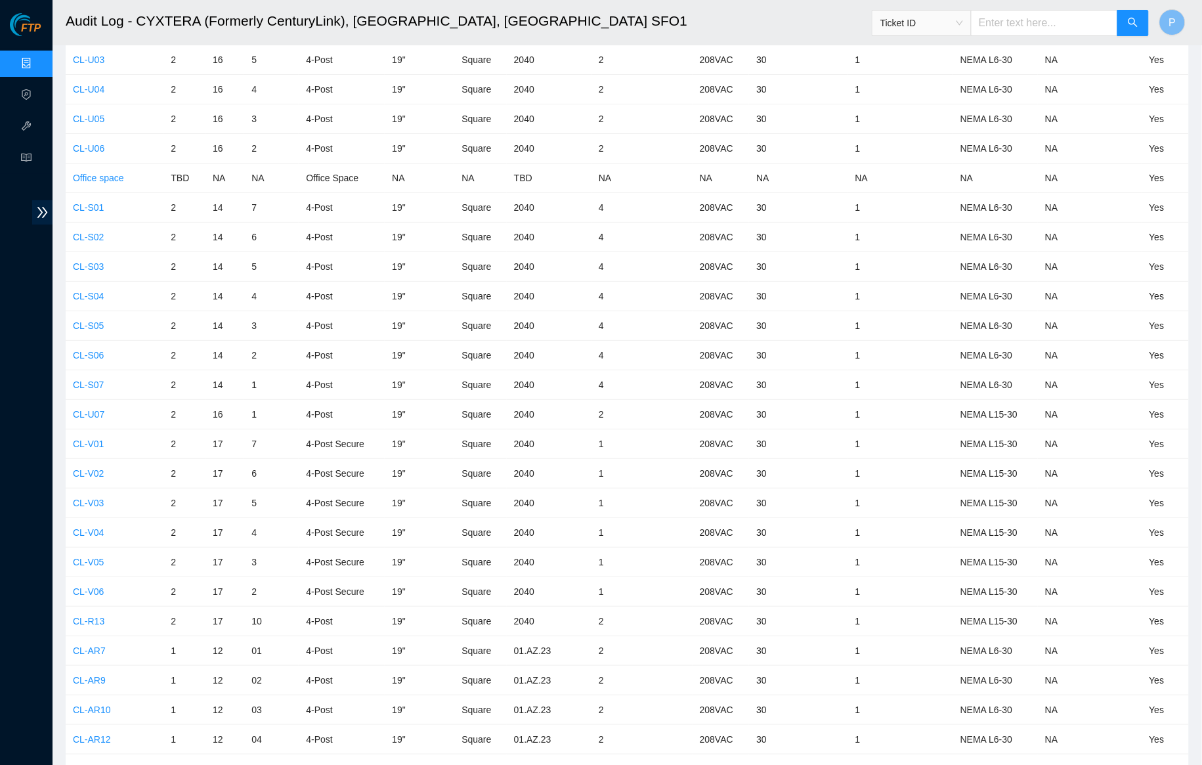
scroll to position [4656, 0]
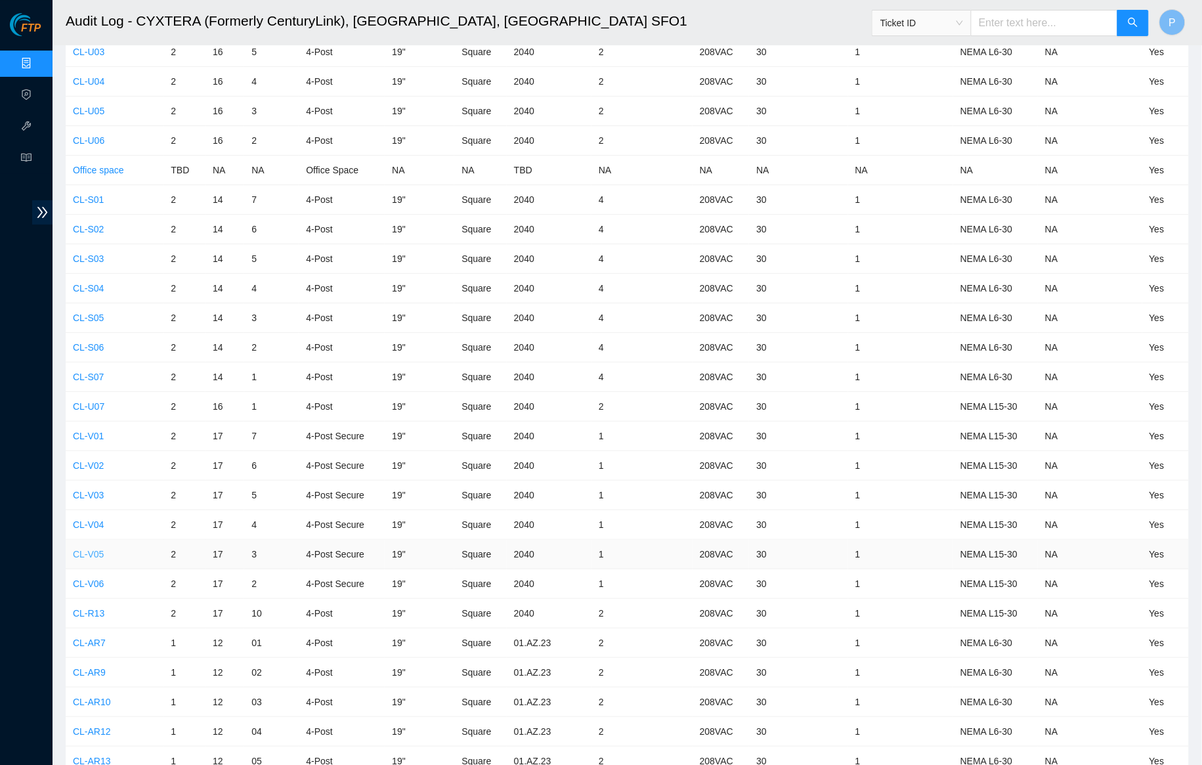
click at [98, 549] on link "CL-V05" at bounding box center [88, 554] width 31 height 10
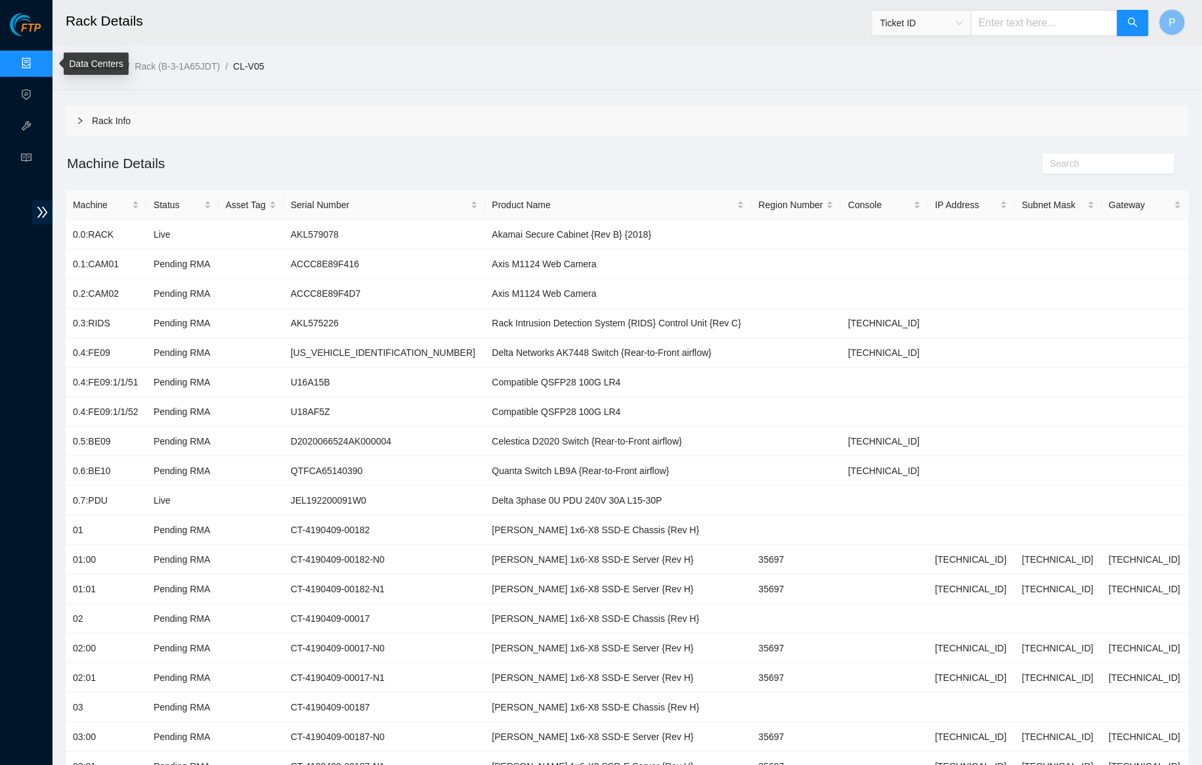
click at [38, 58] on link "Data Centers" at bounding box center [65, 63] width 54 height 10
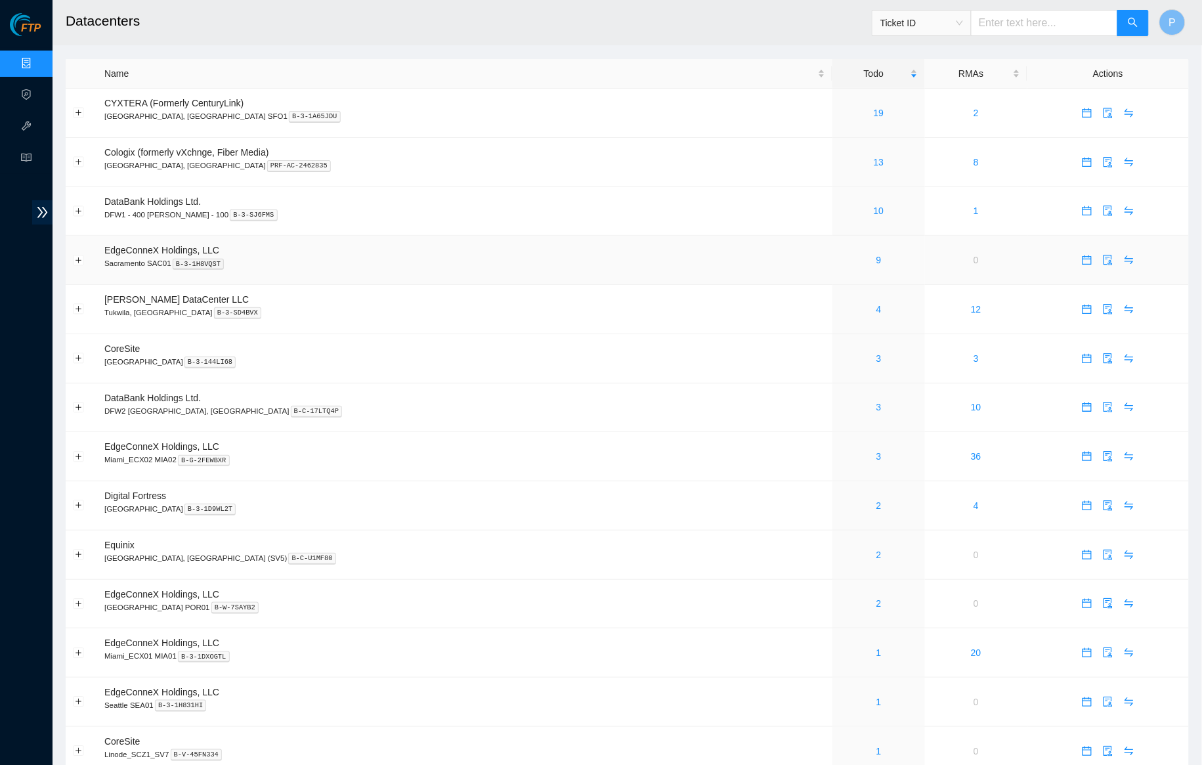
click at [432, 257] on p "Sacramento SAC01 B-3-1H8VQST" at bounding box center [464, 263] width 721 height 12
click at [610, 119] on p "[GEOGRAPHIC_DATA], [GEOGRAPHIC_DATA] SFO1 B-3-1A65JDU" at bounding box center [464, 116] width 721 height 12
click at [1027, 301] on td at bounding box center [1107, 309] width 161 height 49
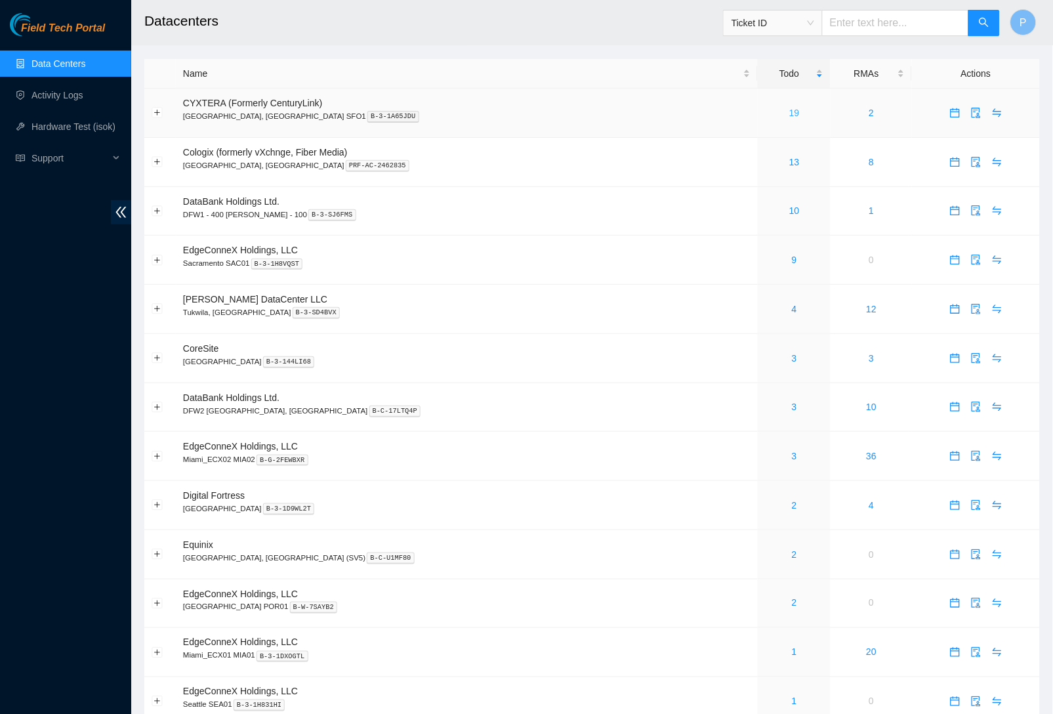
click at [789, 108] on link "19" at bounding box center [794, 113] width 10 height 10
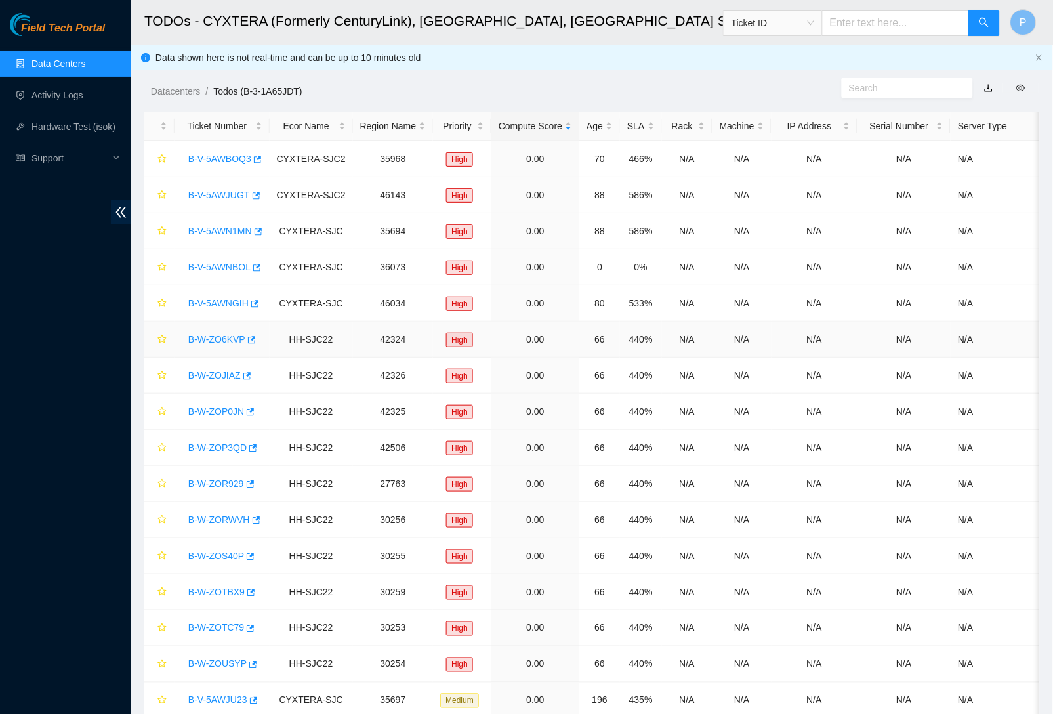
scroll to position [25, 0]
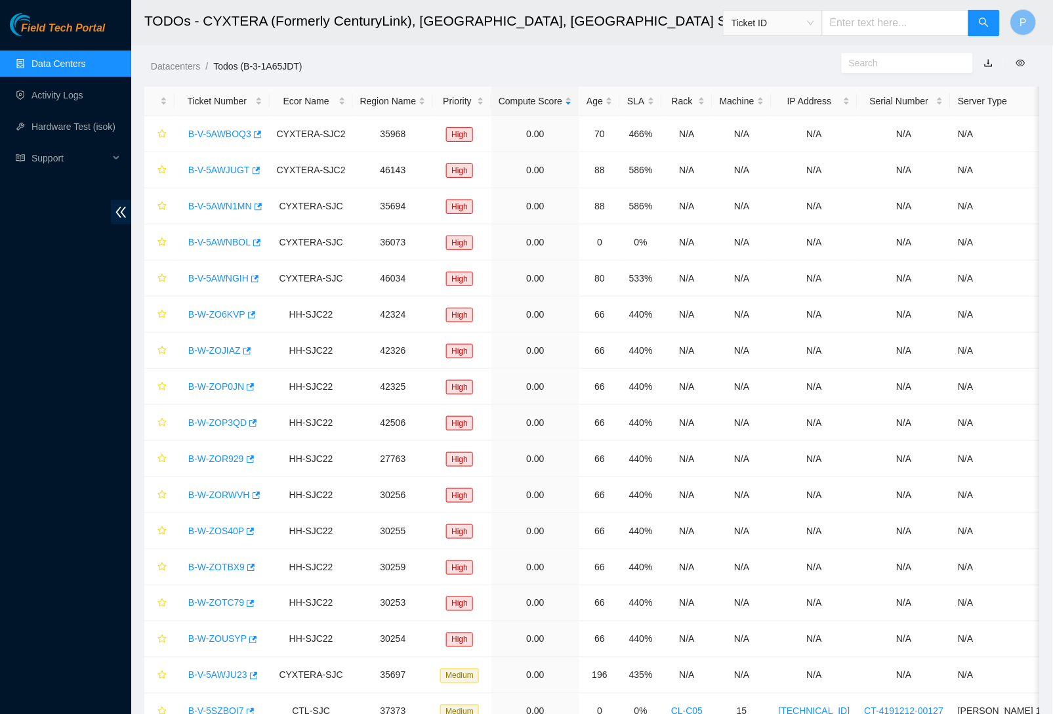
click at [83, 64] on link "Data Centers" at bounding box center [58, 63] width 54 height 10
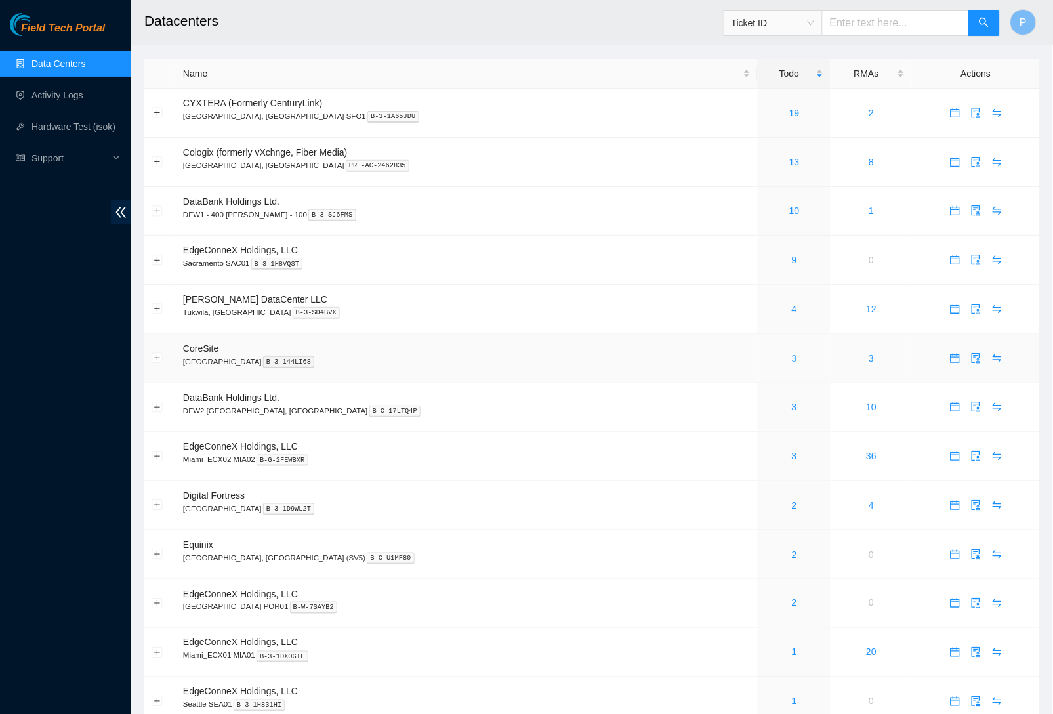
click at [792, 356] on link "3" at bounding box center [794, 358] width 5 height 10
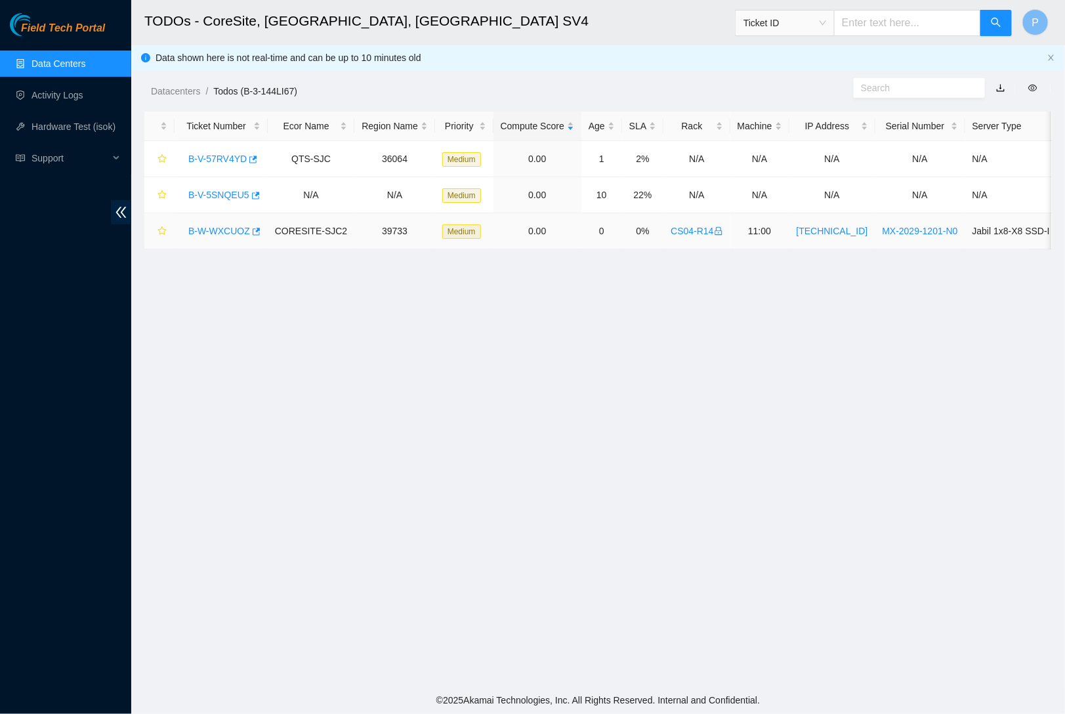
click at [212, 235] on div "B-W-WXCUOZ" at bounding box center [221, 230] width 79 height 21
click at [216, 226] on link "B-W-WXCUOZ" at bounding box center [219, 231] width 62 height 10
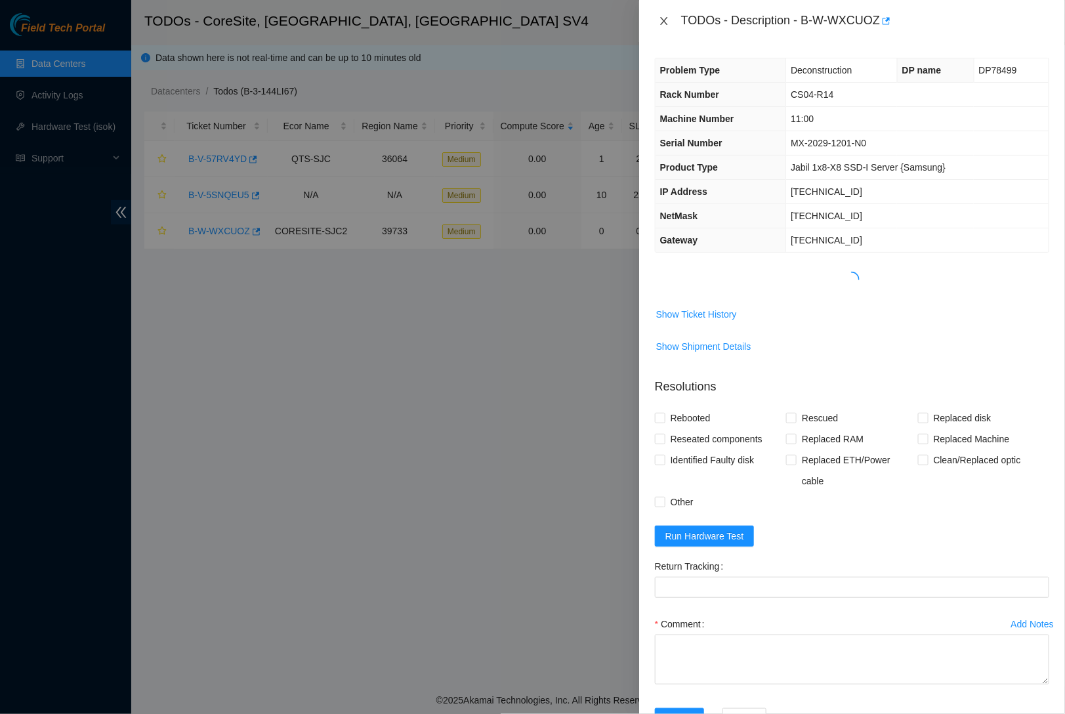
click at [663, 18] on icon "close" at bounding box center [664, 21] width 10 height 10
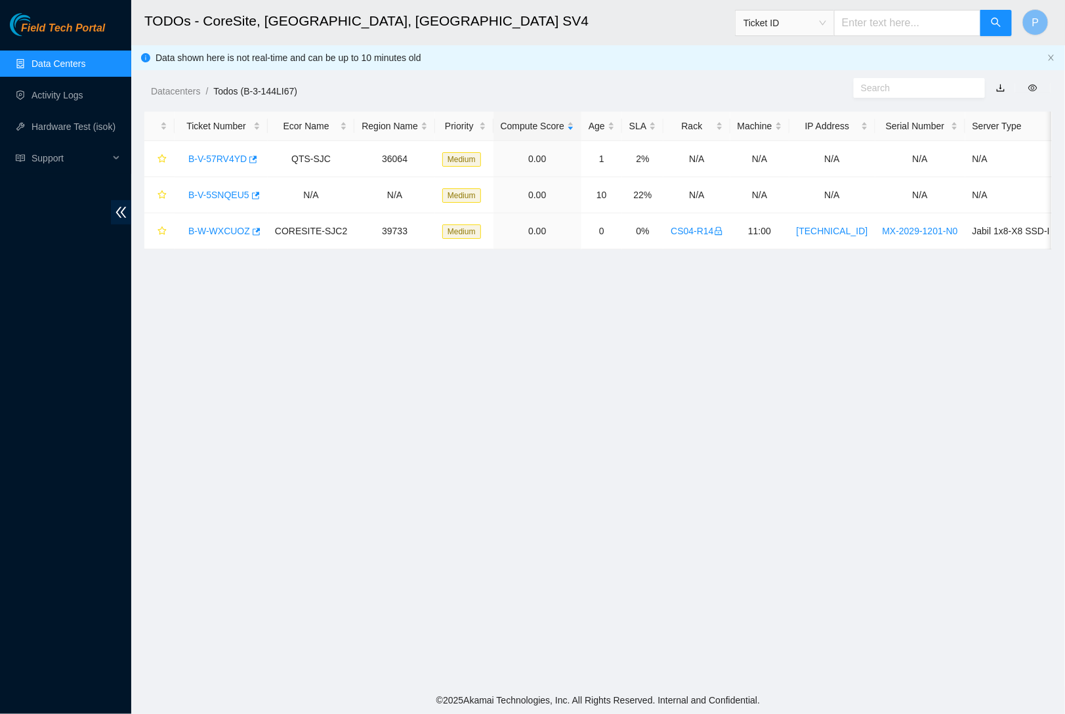
click at [76, 59] on link "Data Centers" at bounding box center [58, 63] width 54 height 10
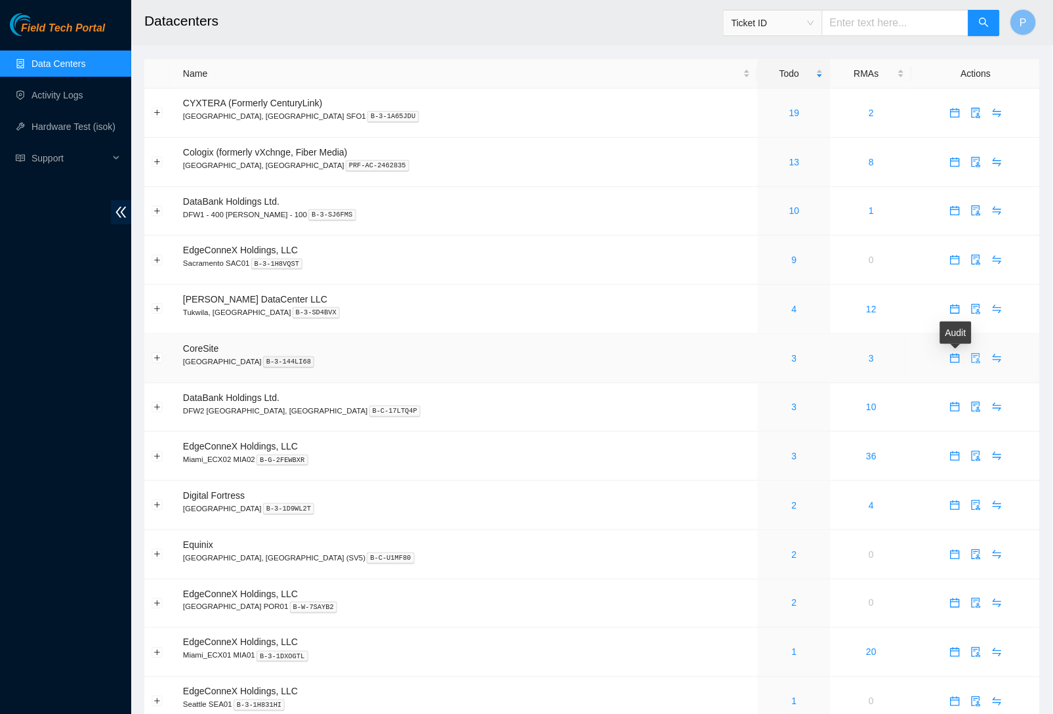
click at [957, 350] on div "Audit" at bounding box center [955, 337] width 31 height 31
click at [972, 353] on icon "audit" at bounding box center [976, 358] width 9 height 10
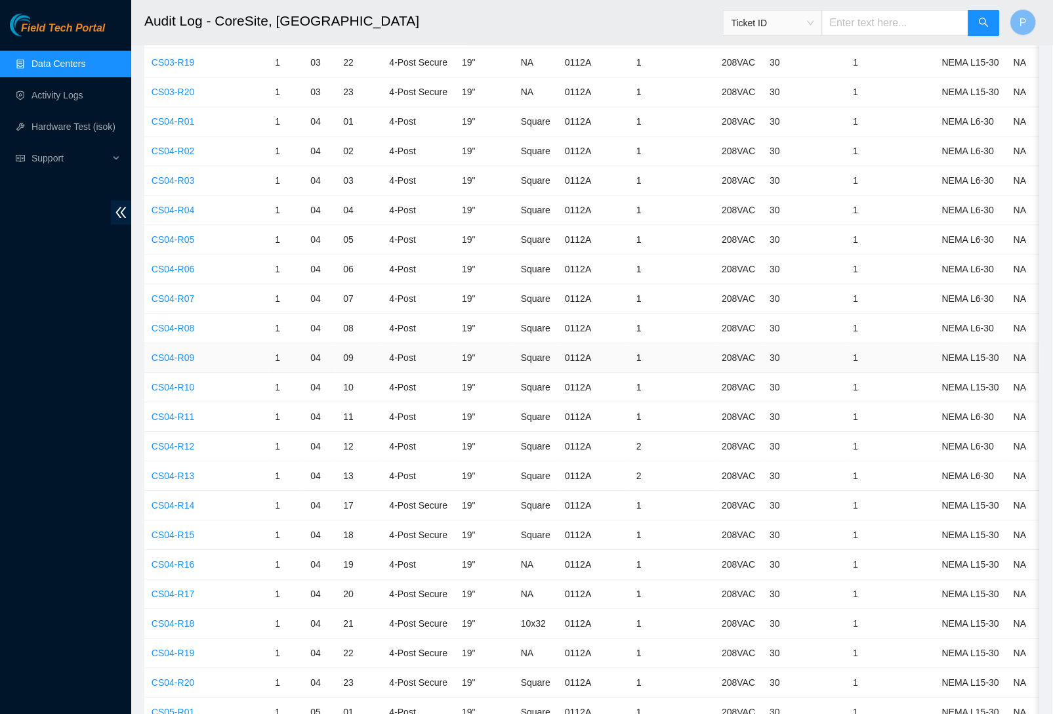
scroll to position [604, 0]
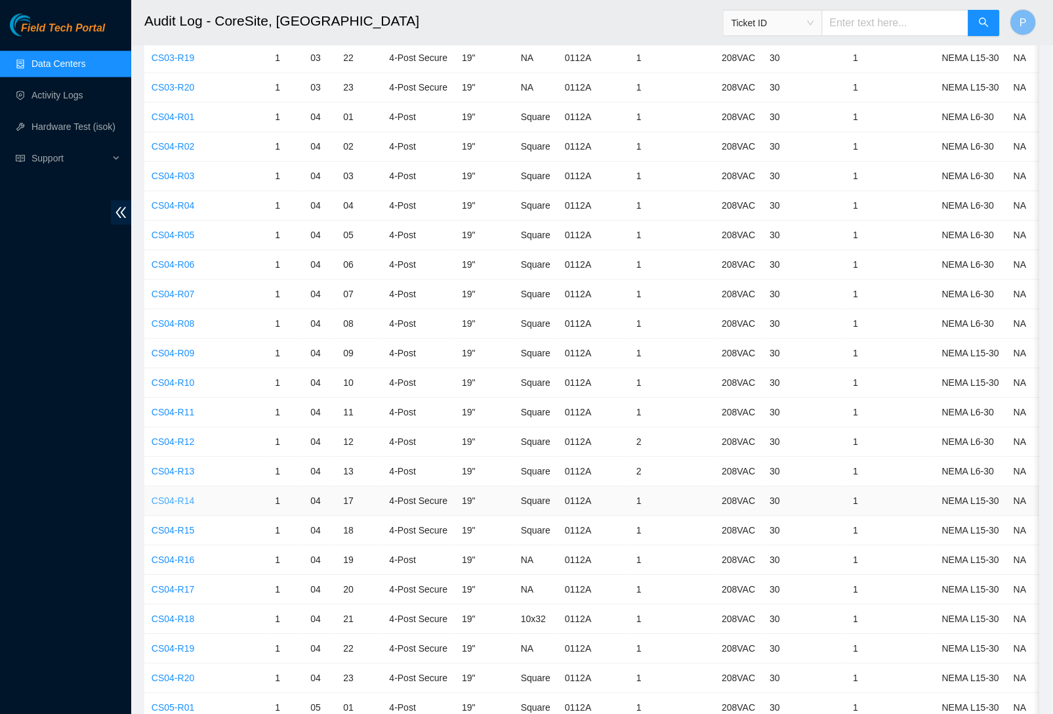
click at [173, 495] on link "CS04-R14" at bounding box center [173, 500] width 43 height 10
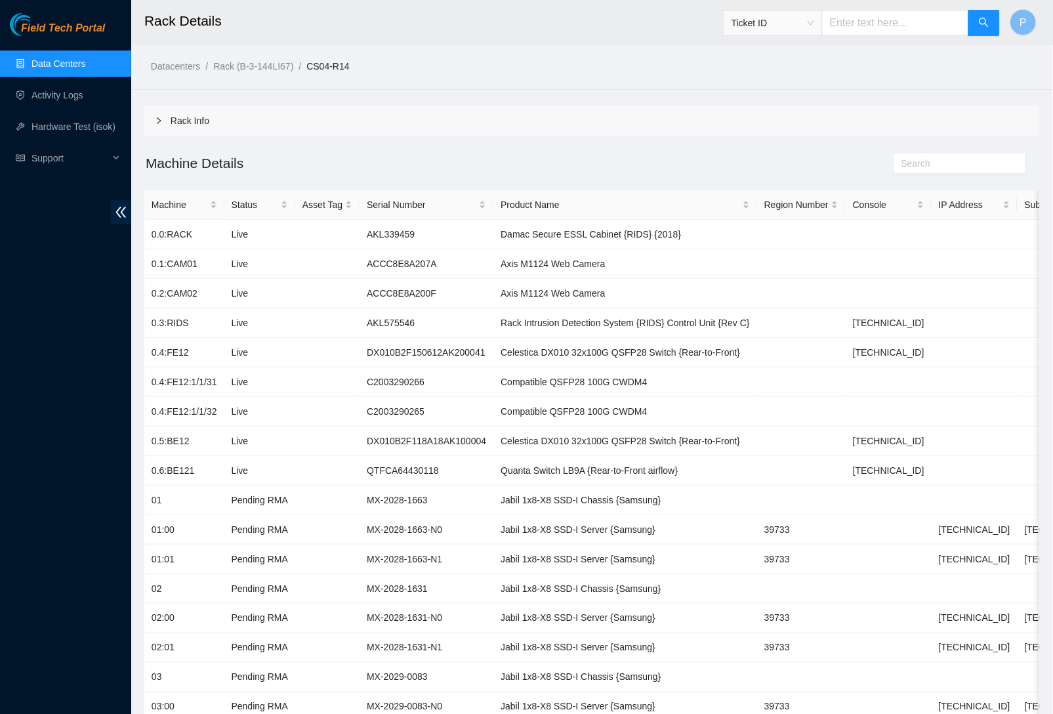
click at [49, 58] on link "Data Centers" at bounding box center [58, 63] width 54 height 10
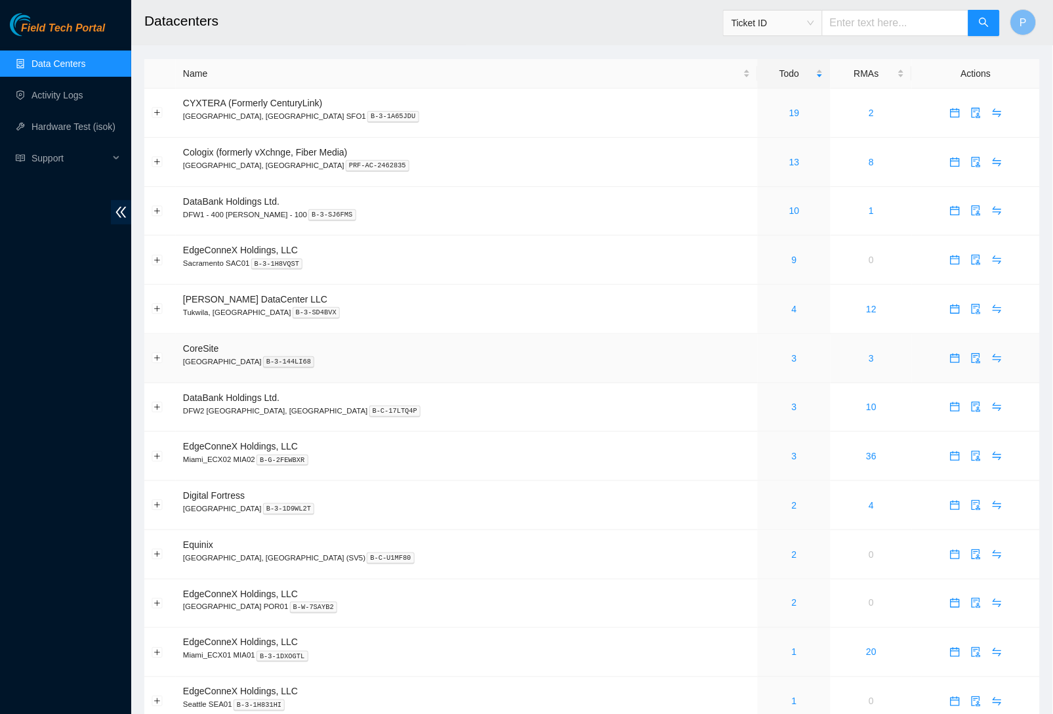
click at [765, 351] on div "3" at bounding box center [794, 358] width 58 height 14
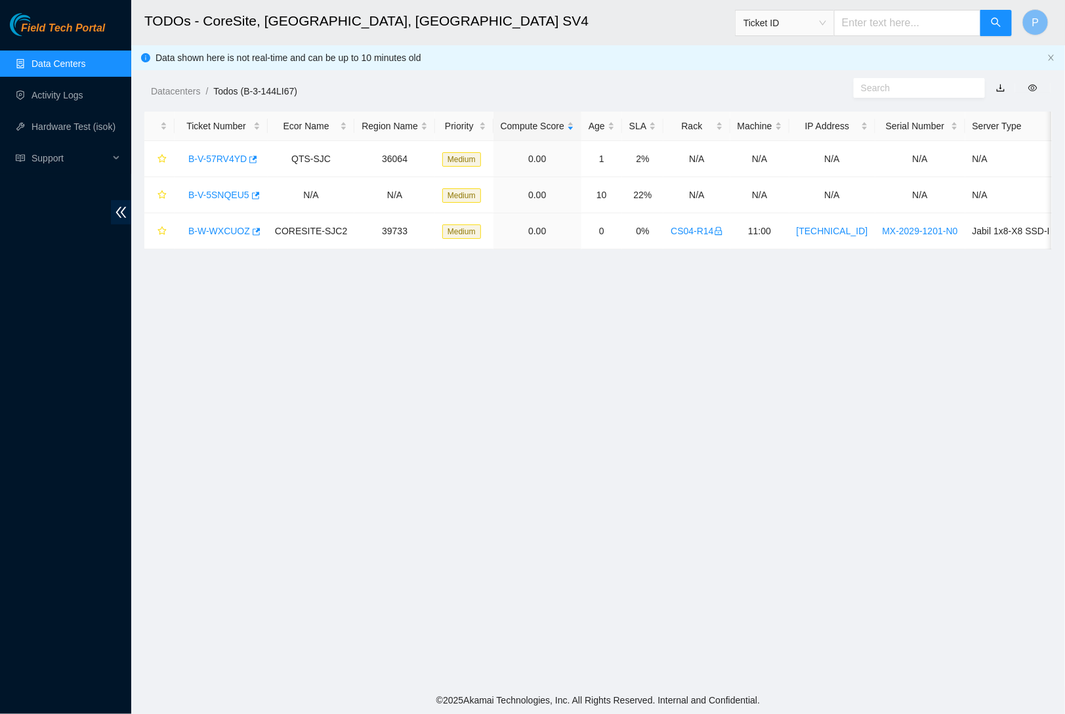
click at [715, 350] on main "TODOs - CoreSite, Santa Clara, CA SV4 Ticket ID P Data shown here is not real-t…" at bounding box center [598, 343] width 934 height 686
click at [230, 226] on link "B-W-WXCUOZ" at bounding box center [219, 231] width 62 height 10
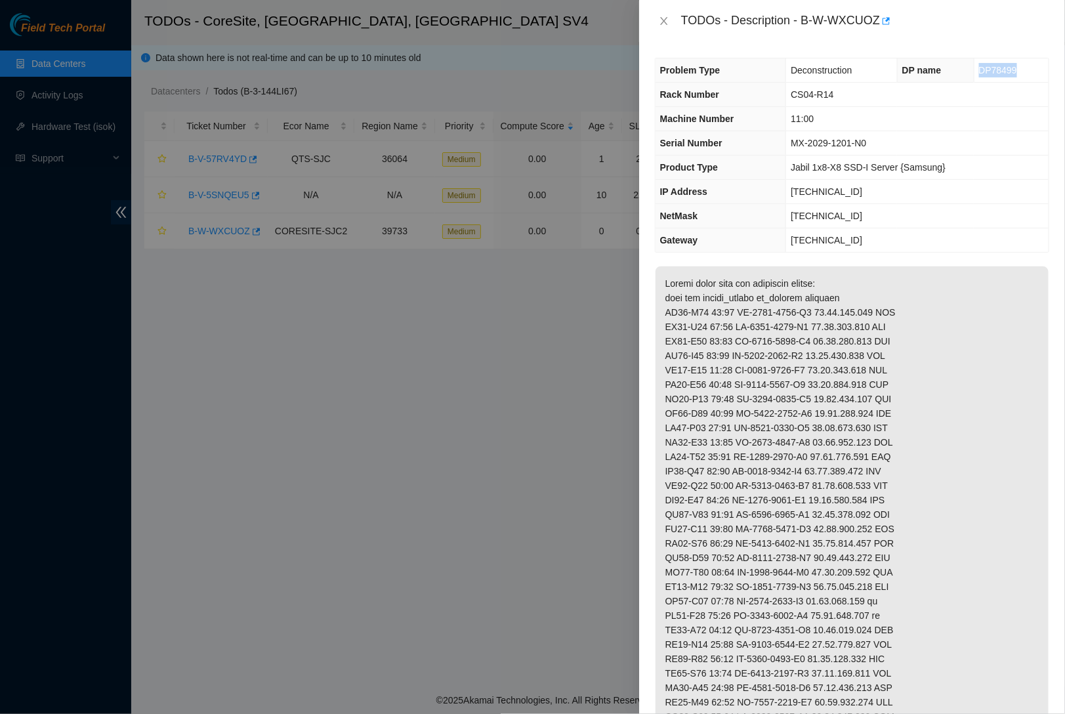
drag, startPoint x: 969, startPoint y: 68, endPoint x: 1012, endPoint y: 67, distance: 43.3
click at [1012, 67] on td "DP78499" at bounding box center [1011, 70] width 75 height 24
copy span "DP78499"
click at [659, 18] on icon "close" at bounding box center [664, 21] width 10 height 10
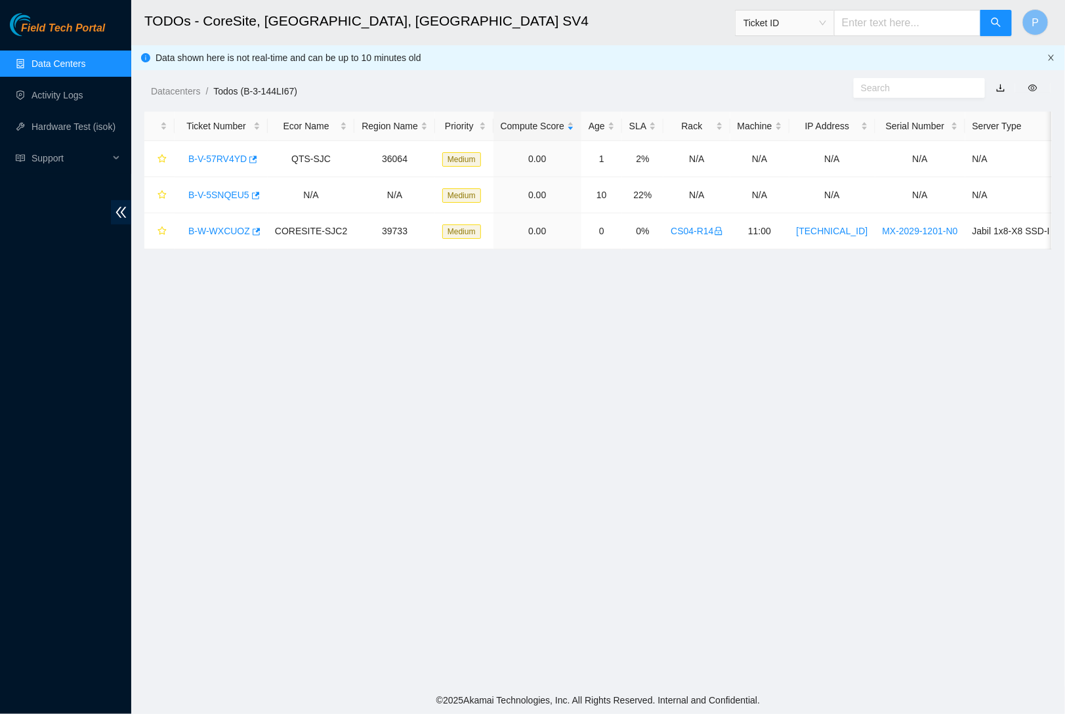
click at [1052, 54] on icon "close" at bounding box center [1051, 58] width 8 height 8
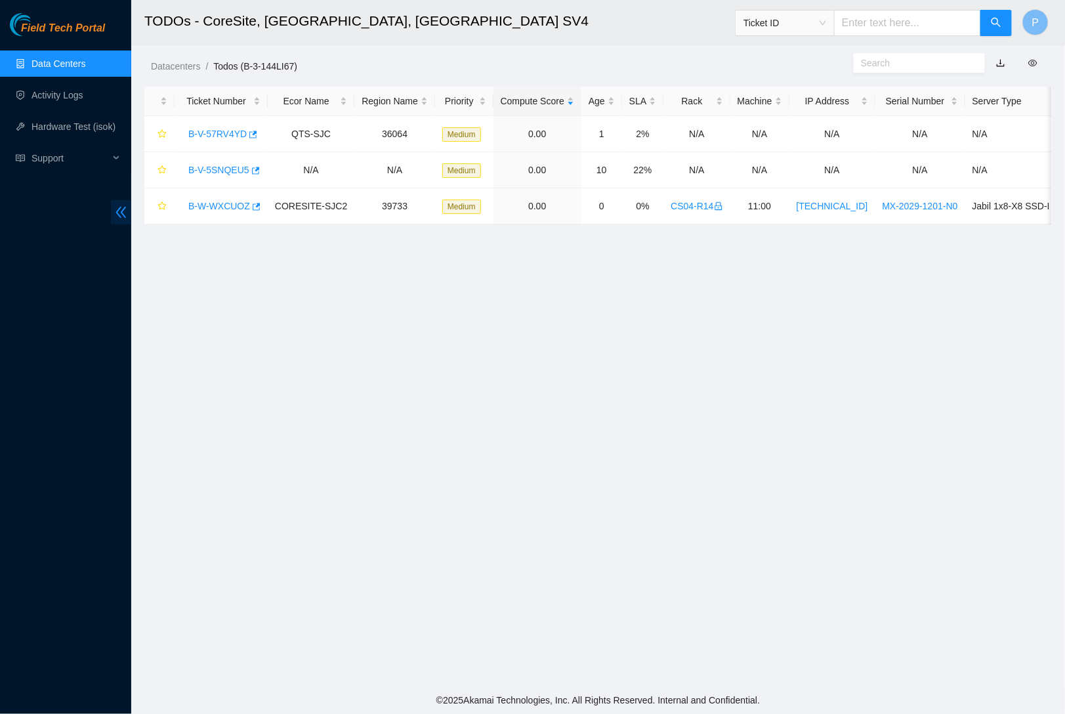
click at [125, 207] on icon "double-left" at bounding box center [121, 212] width 14 height 14
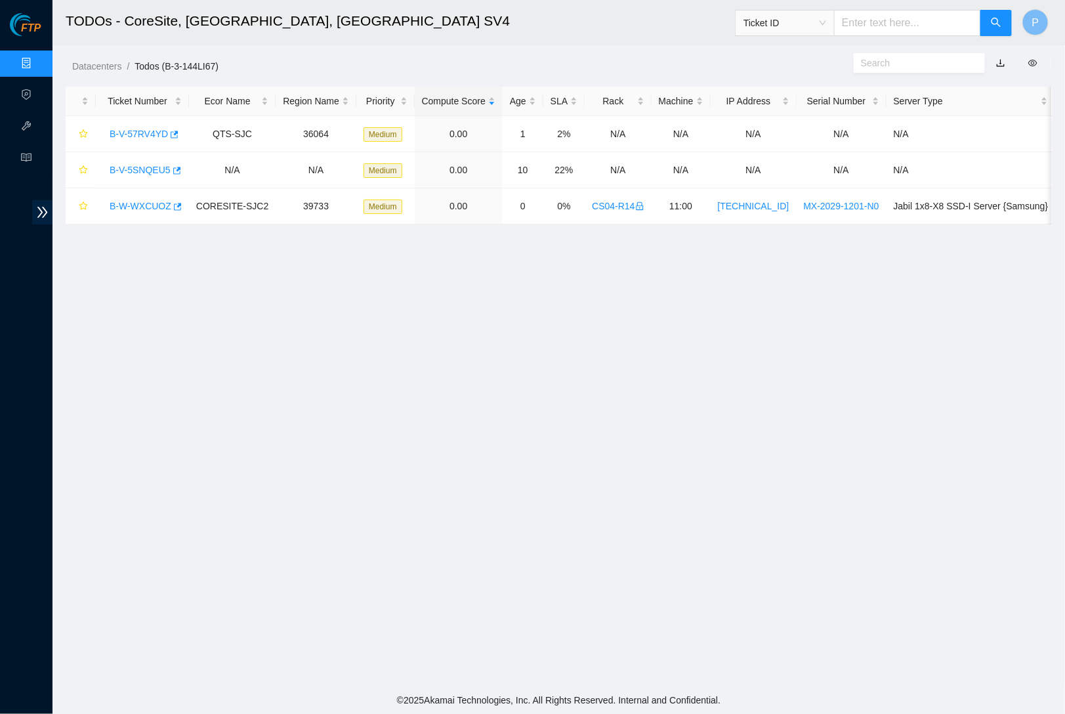
click at [38, 60] on link "Data Centers" at bounding box center [65, 63] width 54 height 10
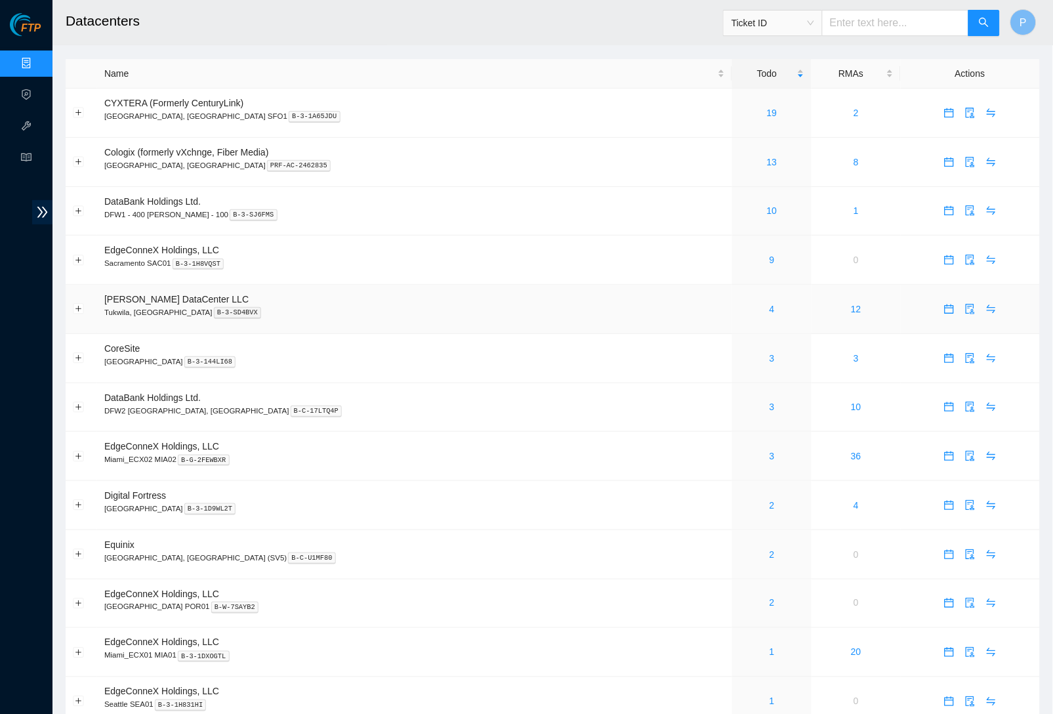
click at [740, 306] on div "4" at bounding box center [772, 309] width 65 height 14
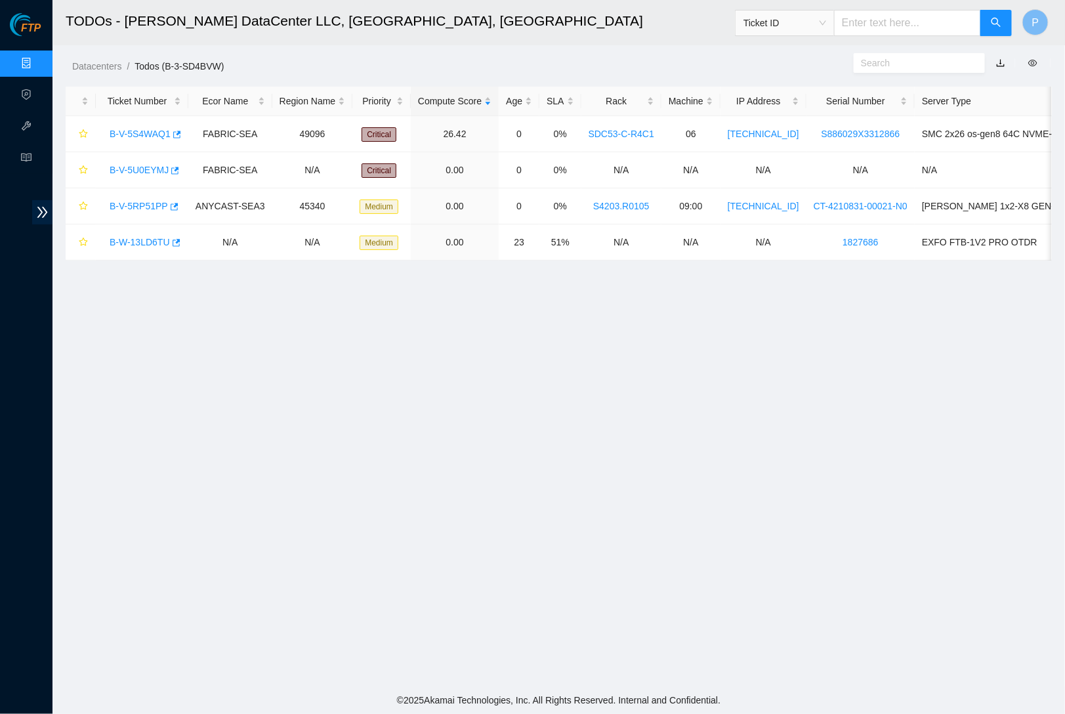
click at [997, 58] on link "button" at bounding box center [1000, 63] width 9 height 10
click at [38, 58] on link "Data Centers" at bounding box center [65, 63] width 54 height 10
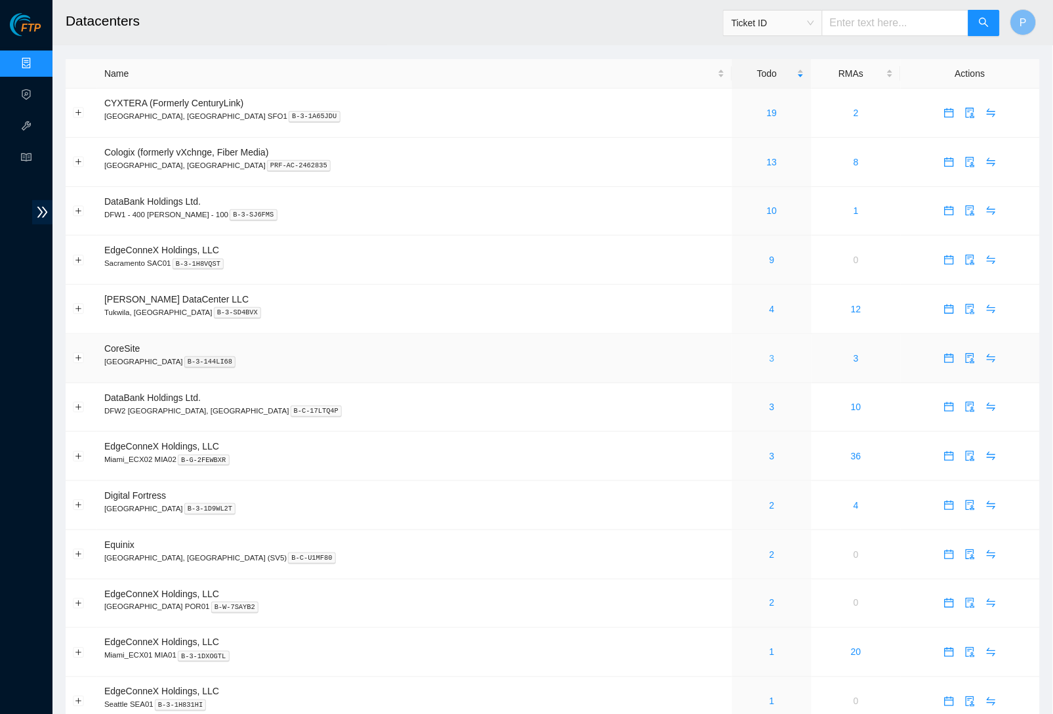
click at [770, 353] on link "3" at bounding box center [772, 358] width 5 height 10
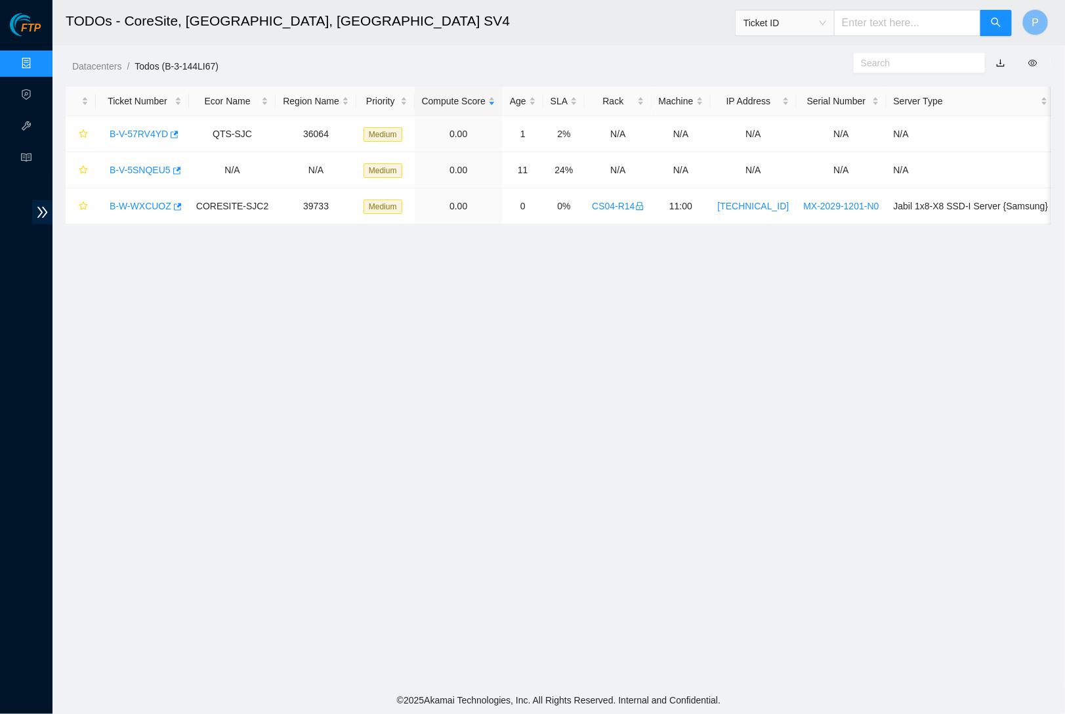
click at [38, 58] on link "Data Centers" at bounding box center [65, 63] width 54 height 10
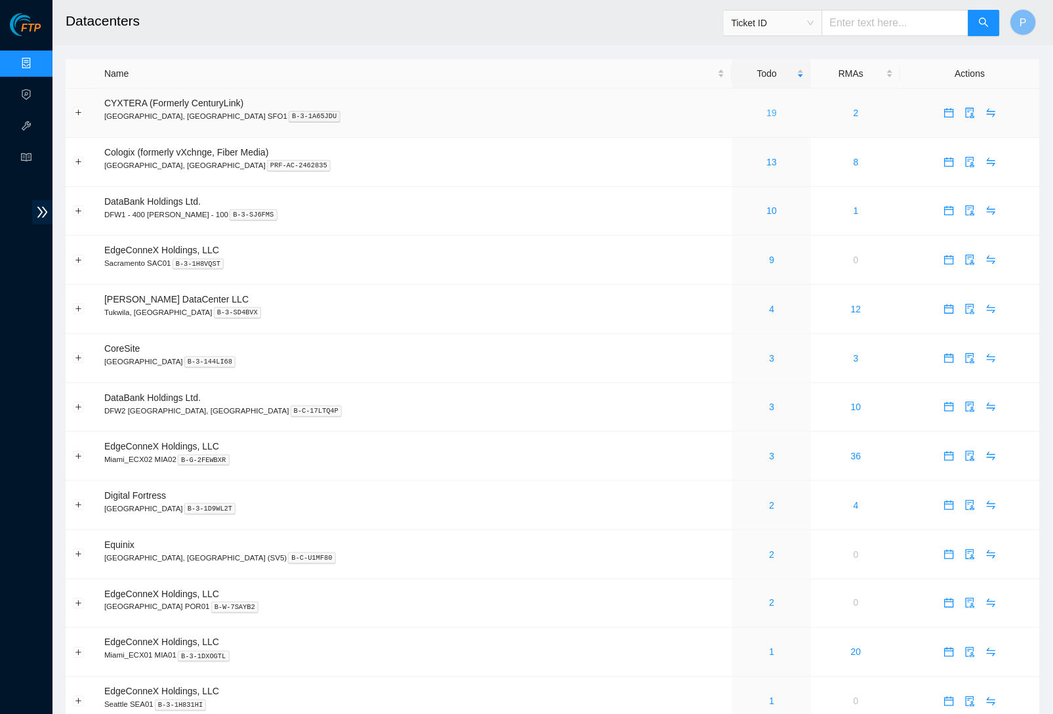
click at [767, 108] on link "19" at bounding box center [772, 113] width 10 height 10
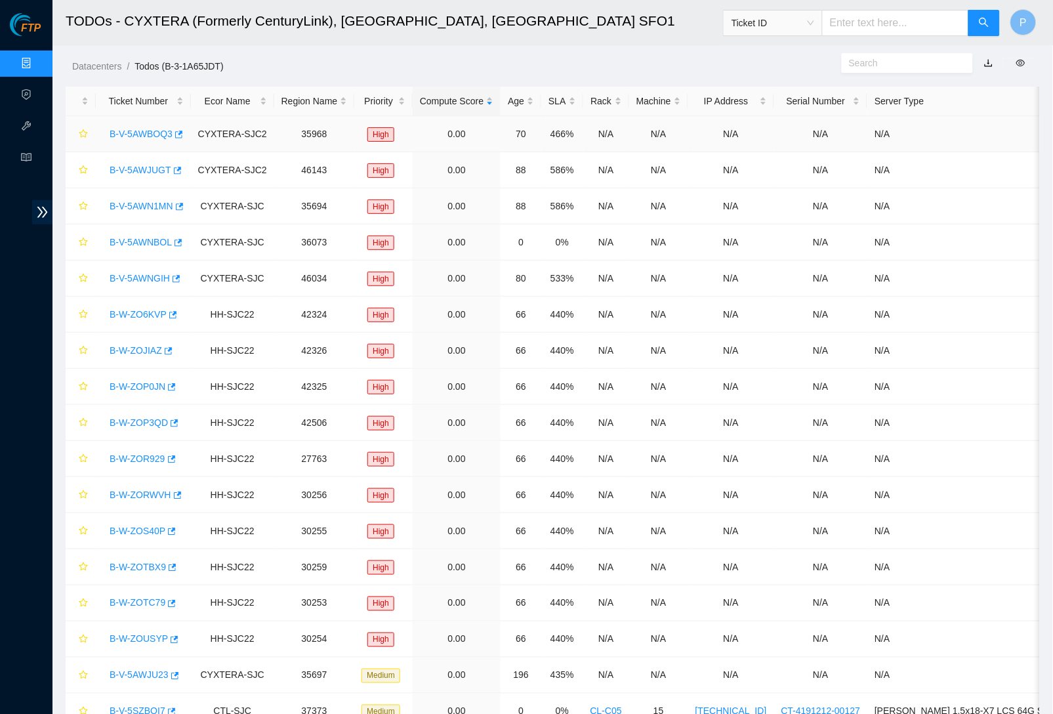
click at [139, 134] on link "B-V-5AWBOQ3" at bounding box center [141, 134] width 63 height 10
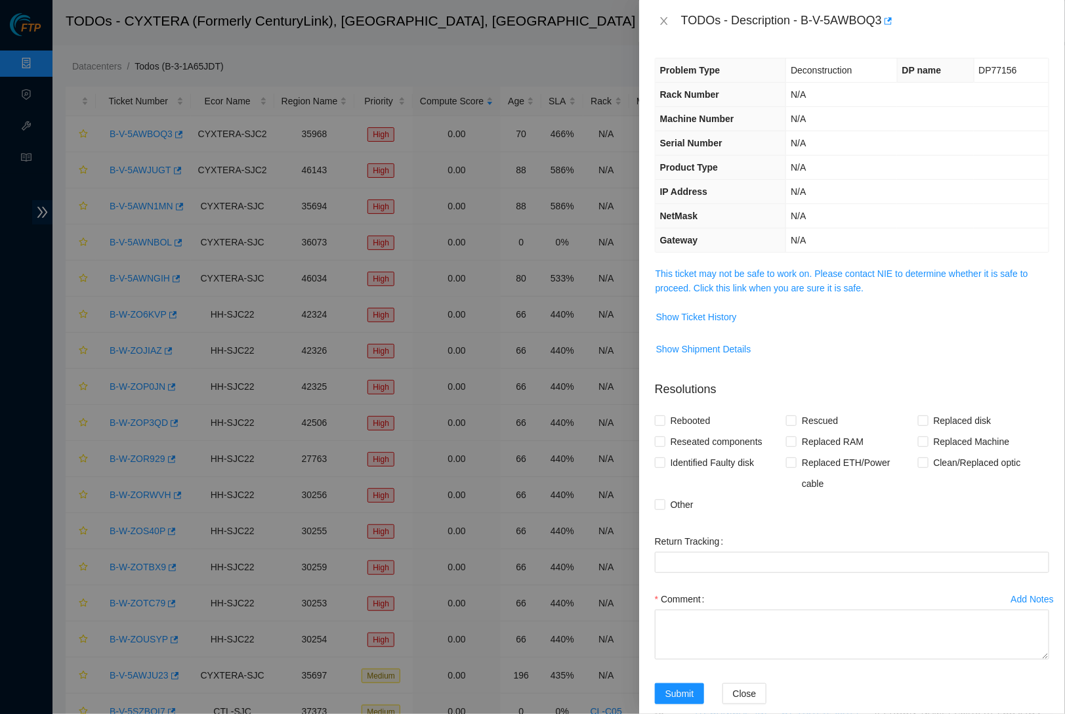
click at [747, 293] on td "This ticket may not be safe to work on. Please contact NIE to determine whether…" at bounding box center [852, 286] width 394 height 40
click at [749, 274] on link "This ticket may not be safe to work on. Please contact NIE to determine whether…" at bounding box center [842, 280] width 373 height 25
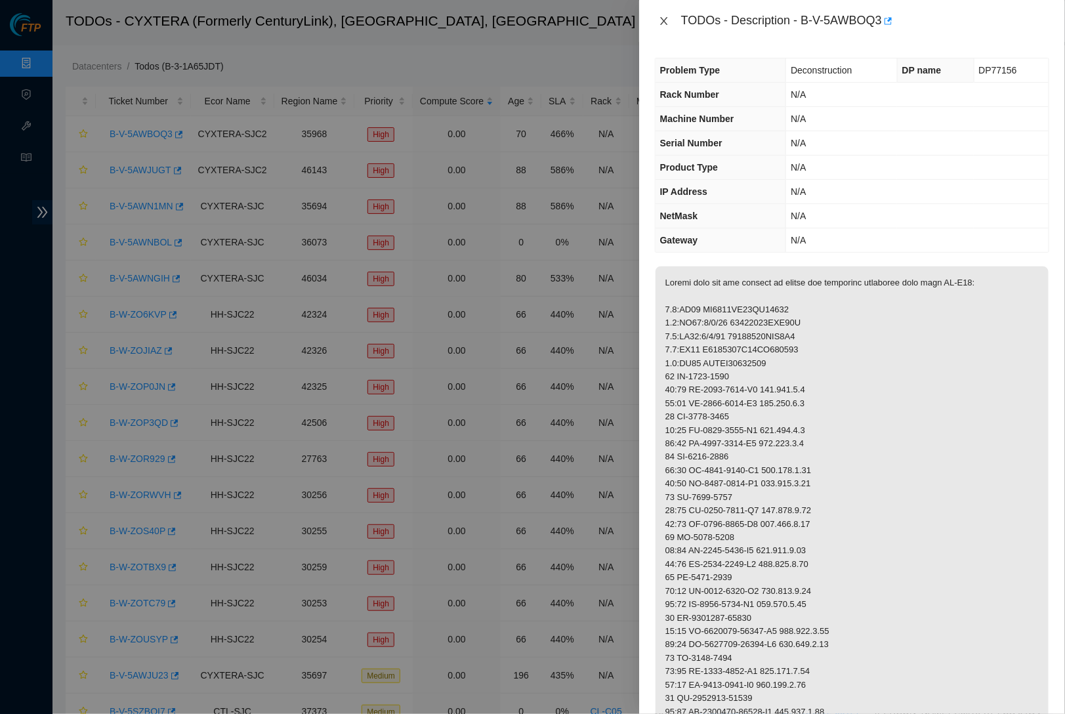
click at [667, 15] on button "Close" at bounding box center [664, 21] width 18 height 12
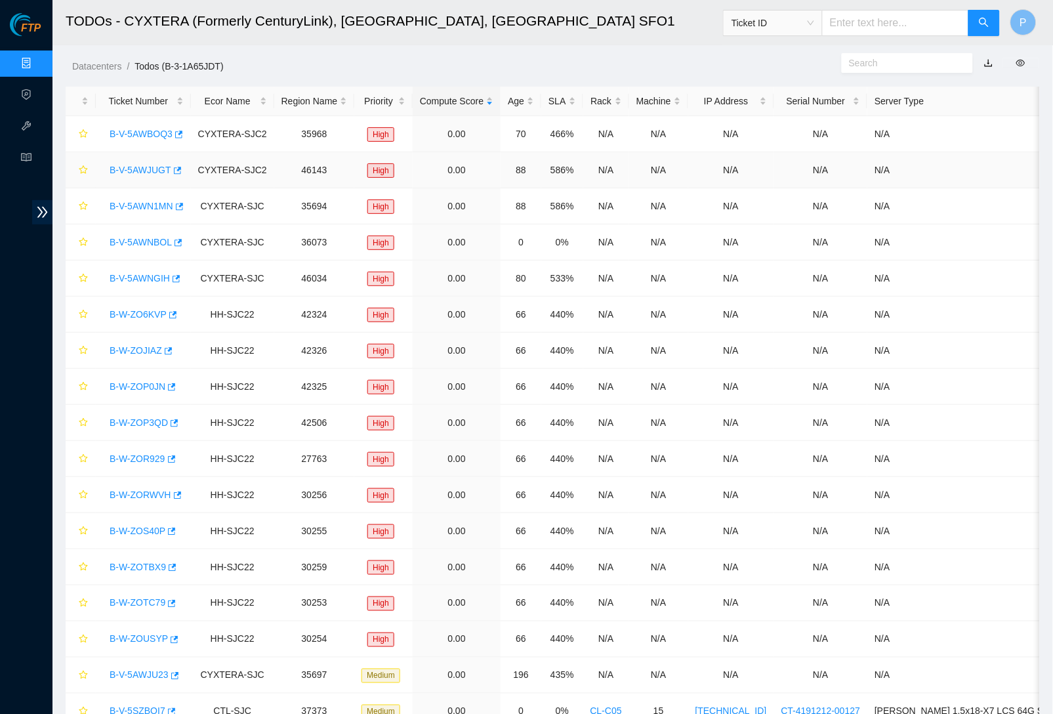
click at [158, 169] on link "B-V-5AWJUGT" at bounding box center [141, 170] width 62 height 10
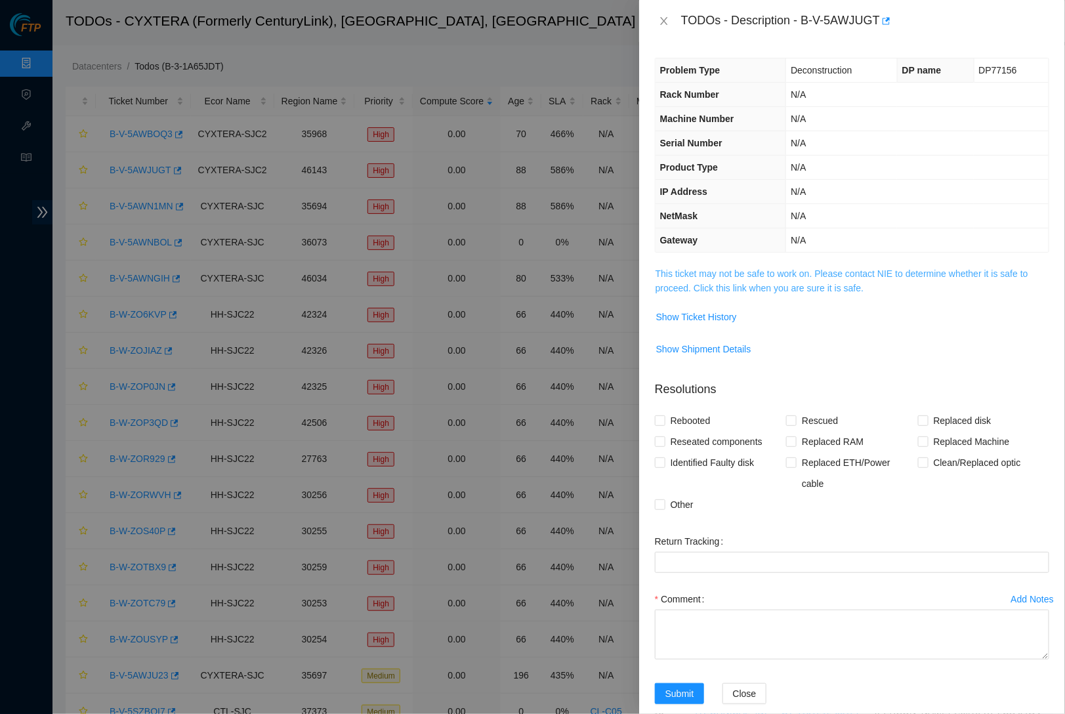
click at [800, 269] on link "This ticket may not be safe to work on. Please contact NIE to determine whether…" at bounding box center [842, 280] width 373 height 25
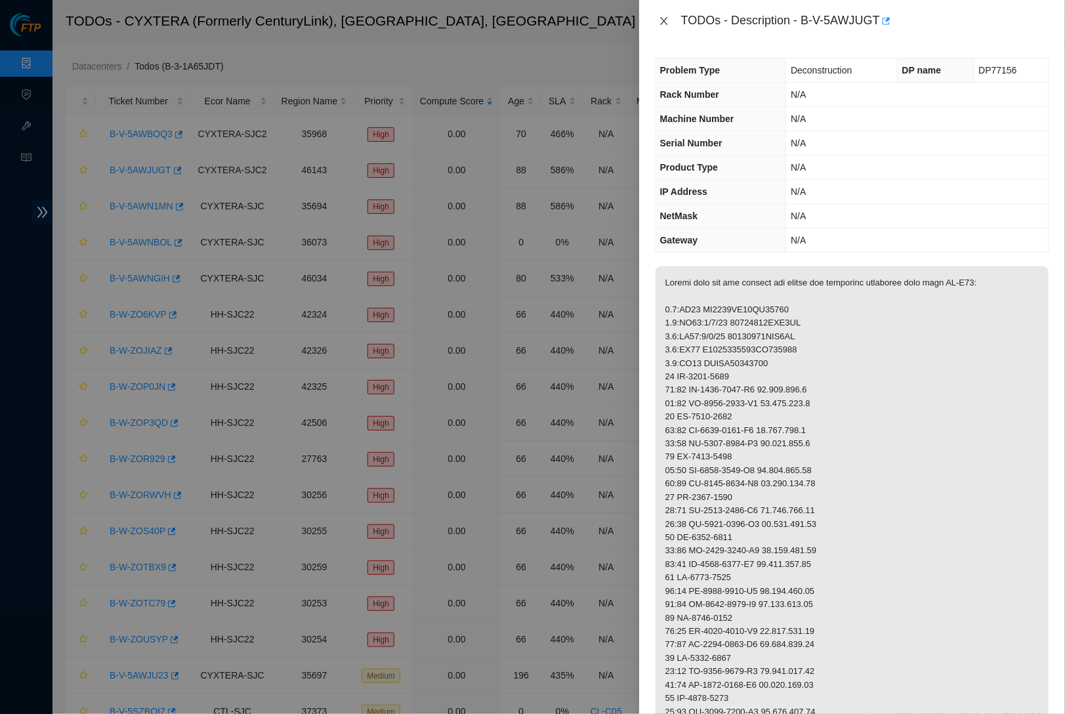
click at [669, 19] on icon "close" at bounding box center [664, 21] width 10 height 10
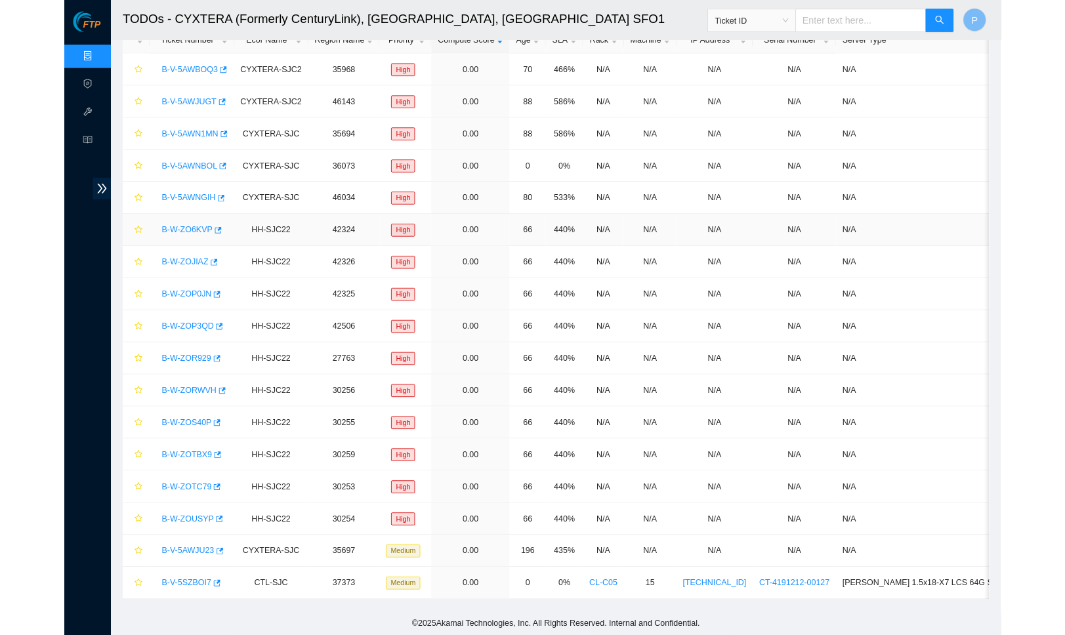
scroll to position [66, 0]
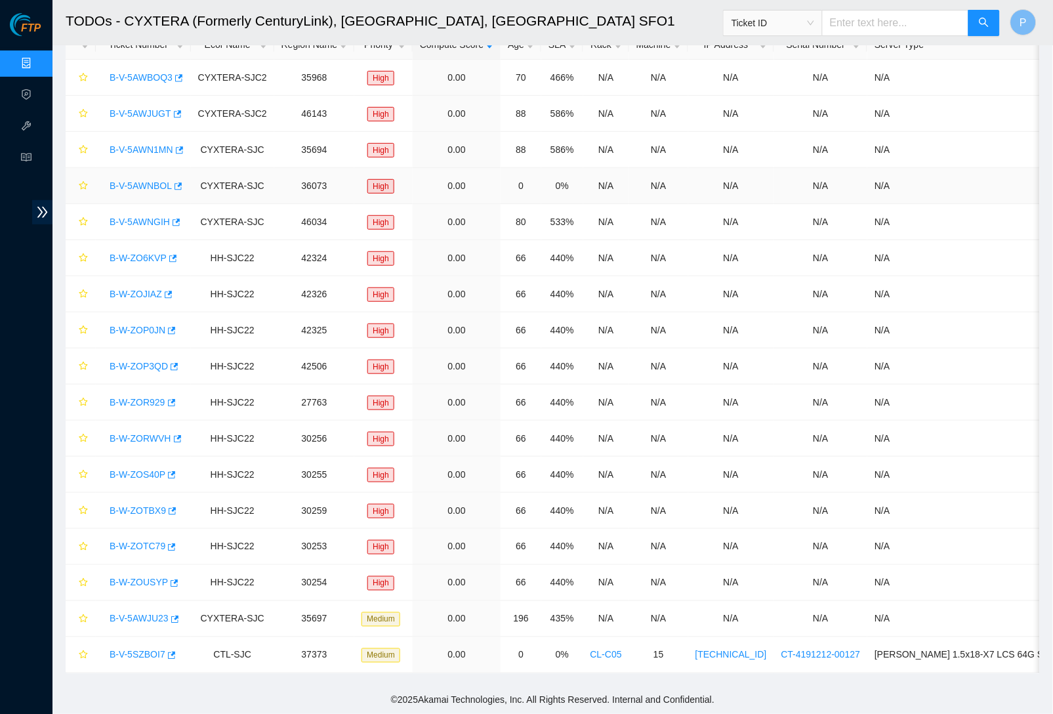
click at [146, 180] on link "B-V-5AWNBOL" at bounding box center [141, 185] width 62 height 10
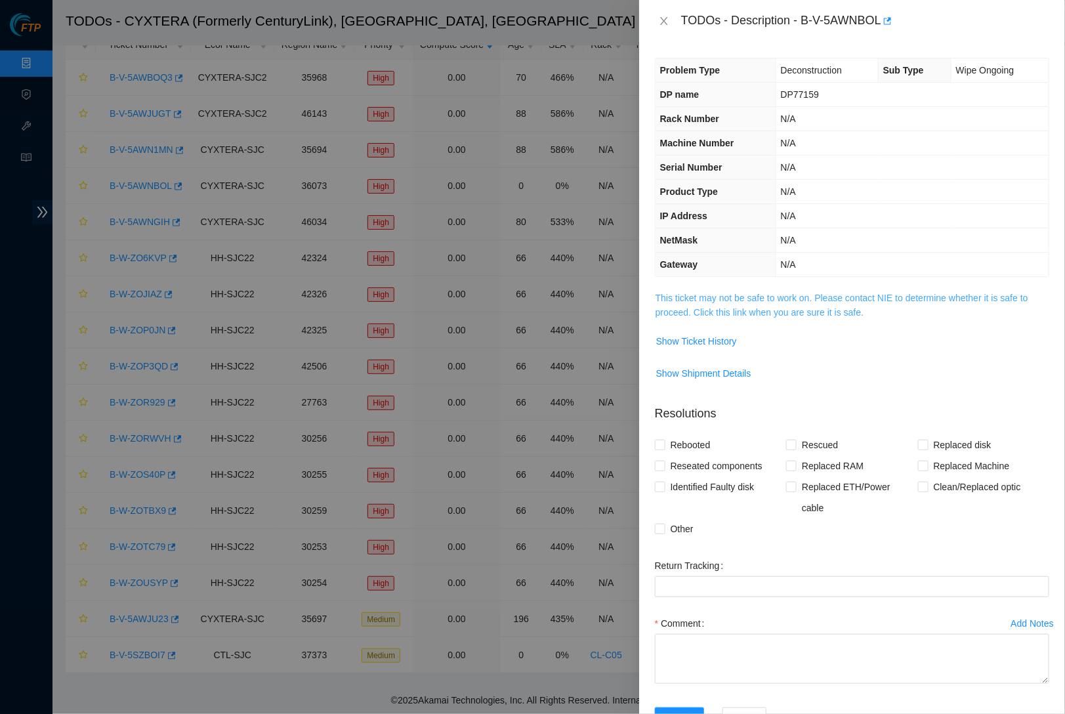
click at [764, 303] on link "This ticket may not be safe to work on. Please contact NIE to determine whether…" at bounding box center [842, 305] width 373 height 25
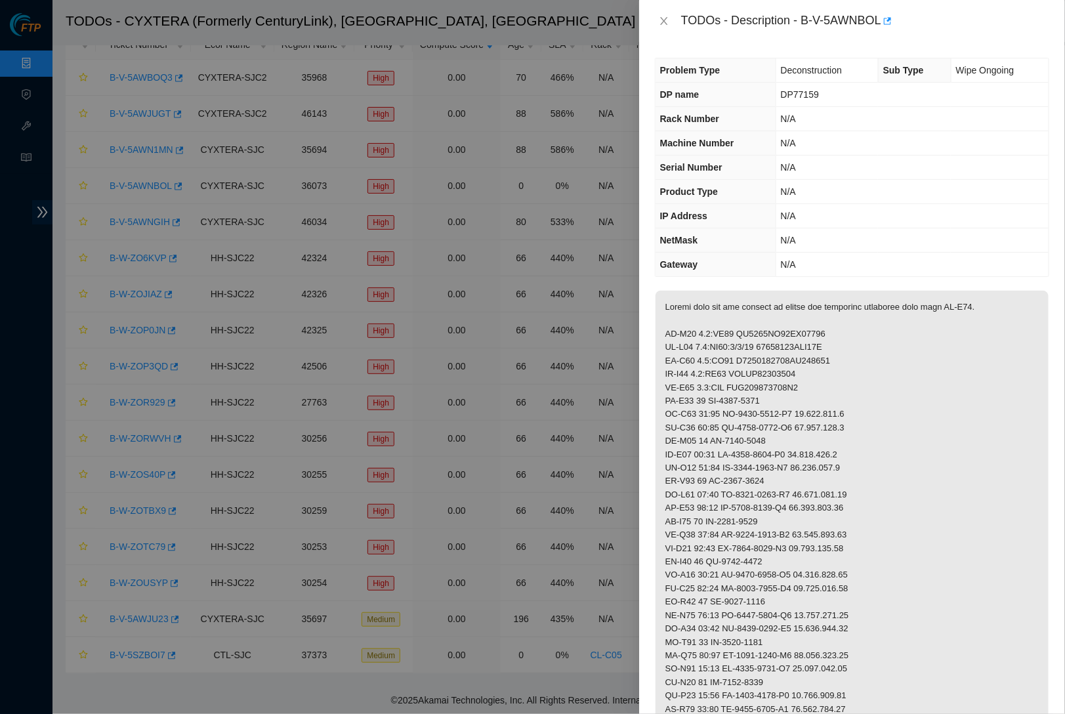
click at [738, 60] on th "Problem Type" at bounding box center [716, 70] width 120 height 24
click at [666, 16] on icon "close" at bounding box center [664, 21] width 10 height 10
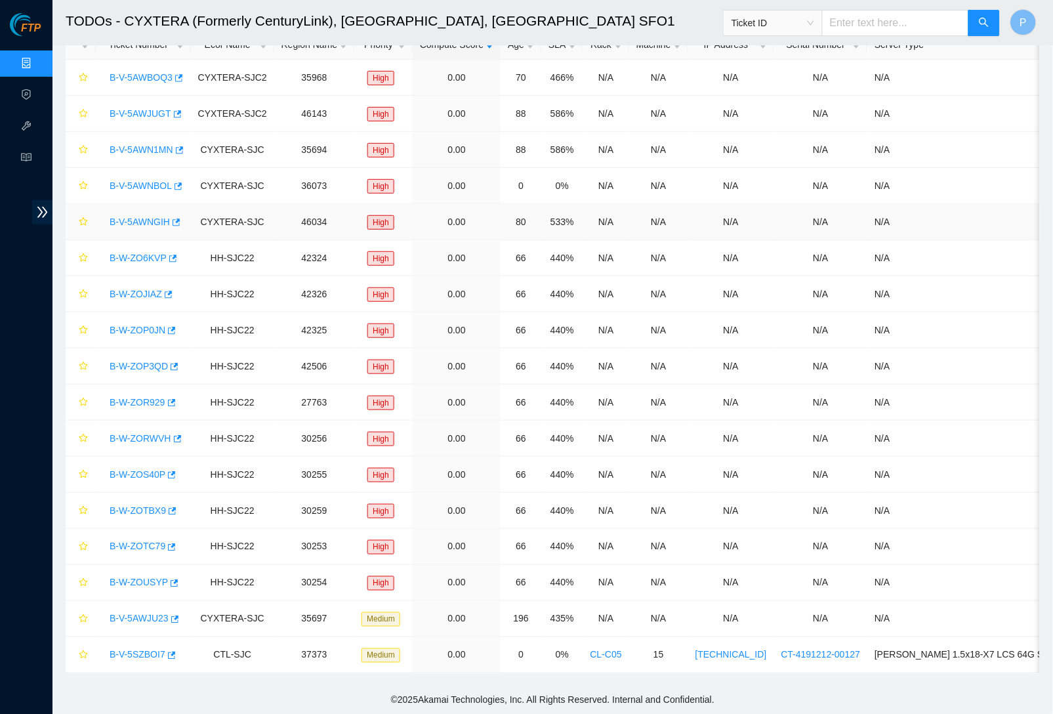
click at [147, 217] on link "B-V-5AWNGIH" at bounding box center [140, 222] width 60 height 10
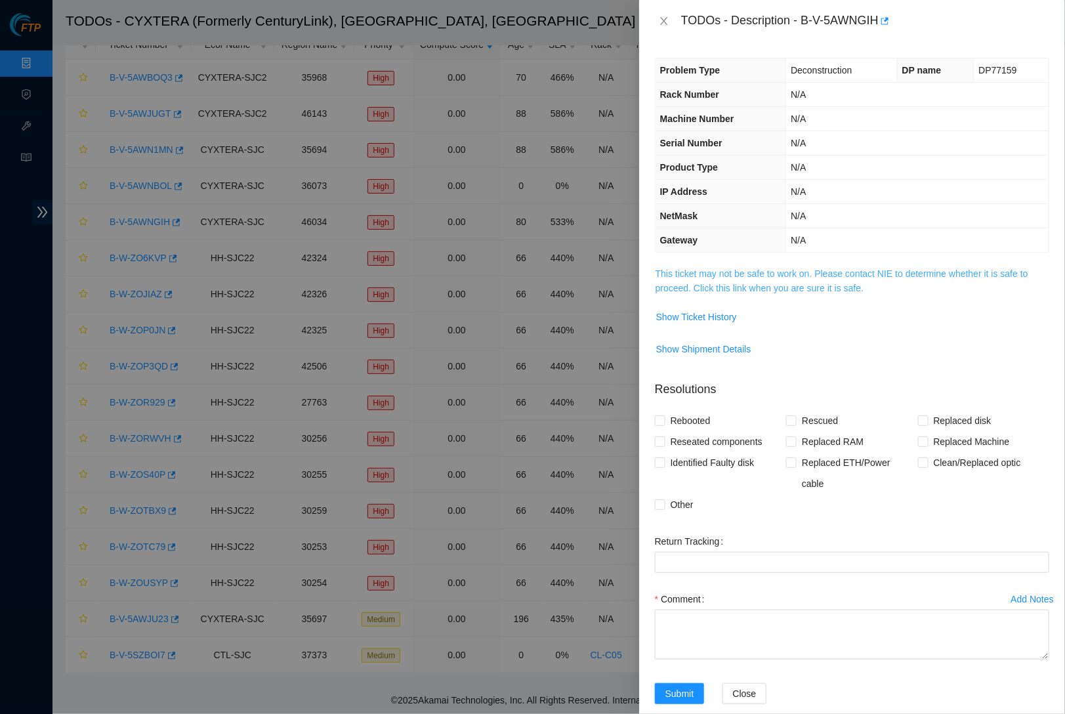
click at [700, 272] on link "This ticket may not be safe to work on. Please contact NIE to determine whether…" at bounding box center [842, 280] width 373 height 25
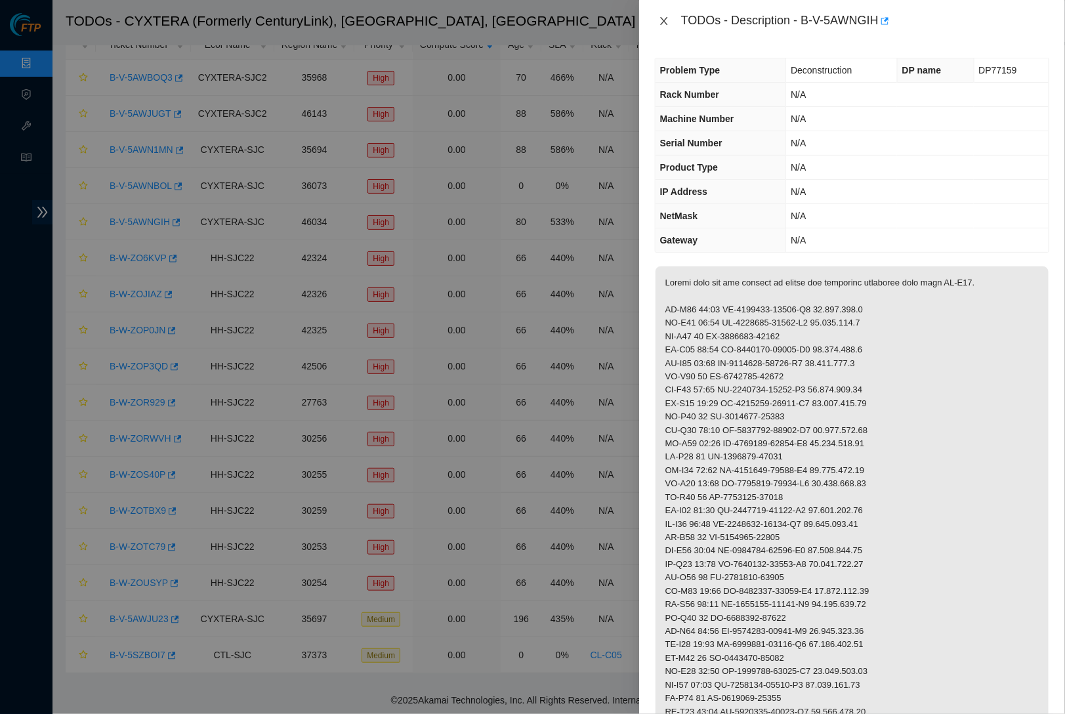
click at [664, 20] on icon "close" at bounding box center [663, 21] width 7 height 8
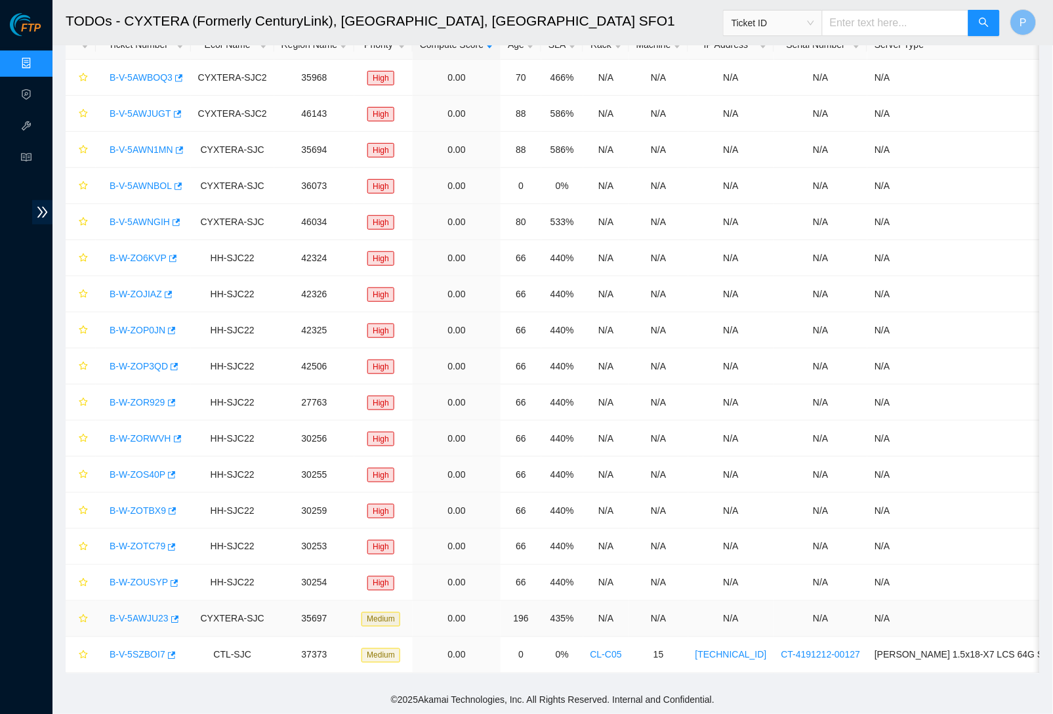
click at [147, 614] on link "B-V-5AWJU23" at bounding box center [139, 619] width 59 height 10
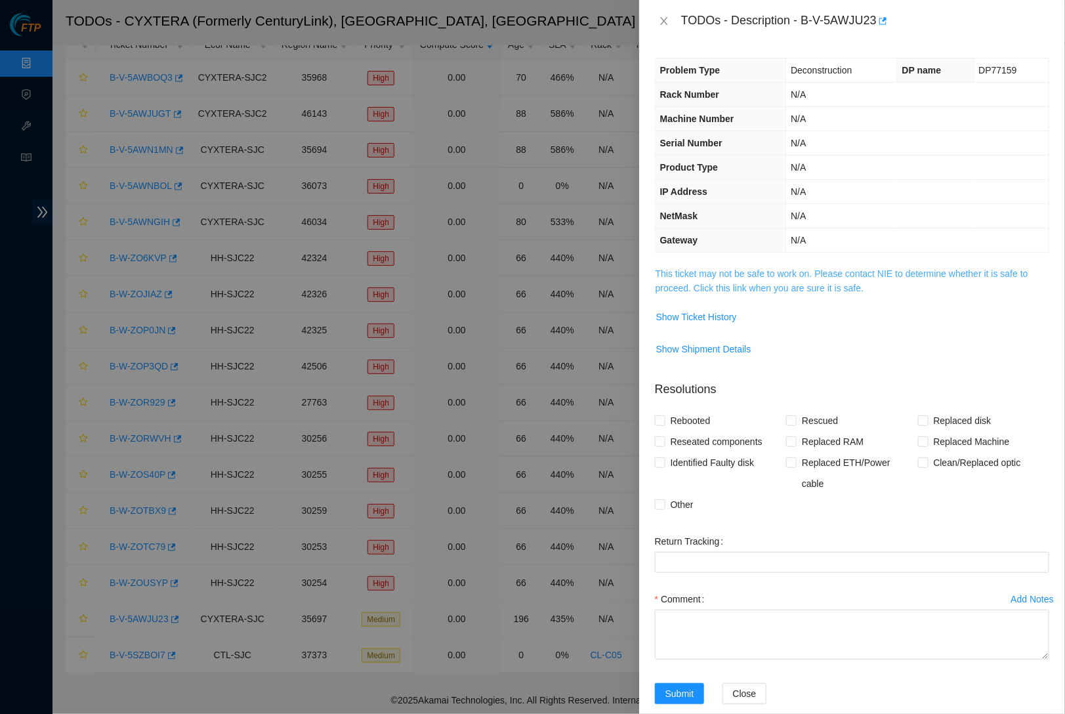
click at [729, 287] on link "This ticket may not be safe to work on. Please contact NIE to determine whether…" at bounding box center [842, 280] width 373 height 25
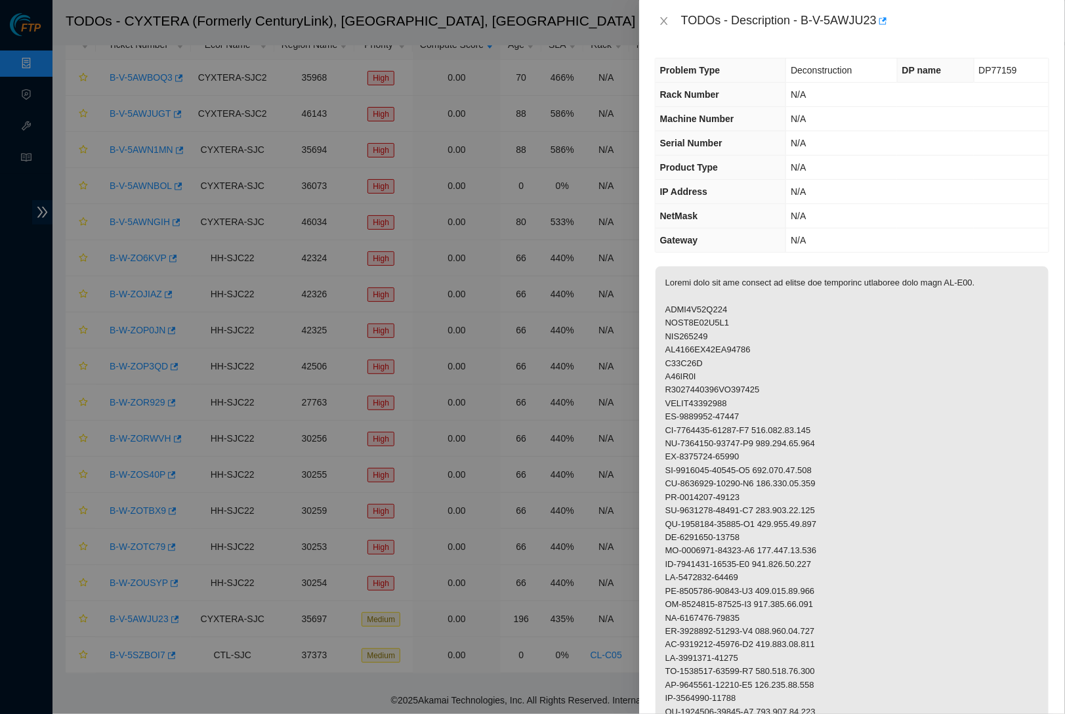
click at [734, 188] on th "IP Address" at bounding box center [721, 192] width 131 height 24
